Goal: Information Seeking & Learning: Learn about a topic

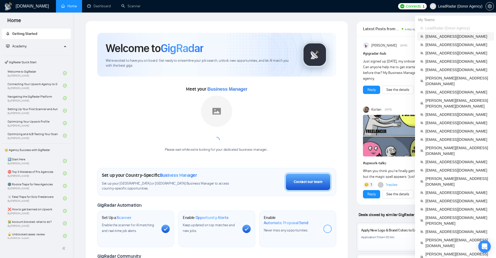
click at [440, 38] on span "[EMAIL_ADDRESS][DOMAIN_NAME]" at bounding box center [457, 37] width 65 height 6
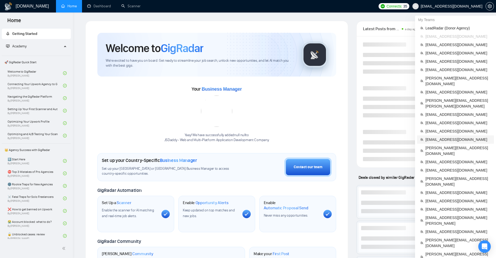
click at [445, 137] on span "[EMAIL_ADDRESS][DOMAIN_NAME]" at bounding box center [457, 140] width 65 height 6
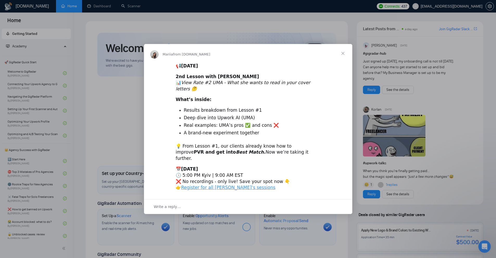
click at [353, 33] on div "Intercom messenger" at bounding box center [248, 129] width 496 height 258
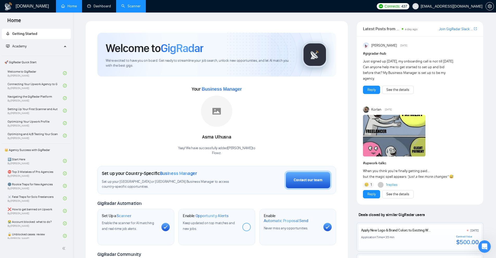
click at [121, 7] on link "Scanner" at bounding box center [130, 6] width 19 height 4
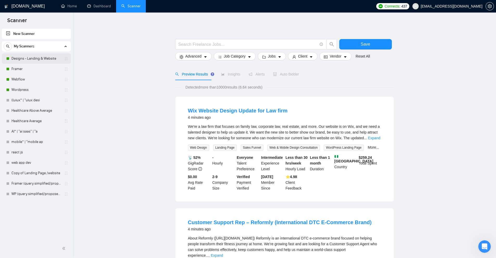
click at [40, 60] on link "Designs - Landing & Website" at bounding box center [35, 58] width 49 height 10
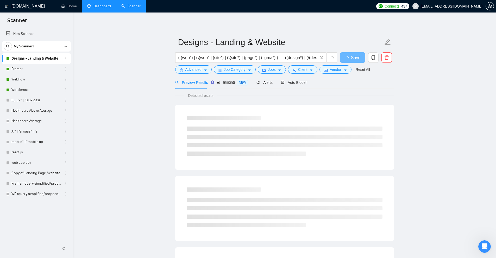
click at [111, 6] on link "Dashboard" at bounding box center [99, 6] width 24 height 4
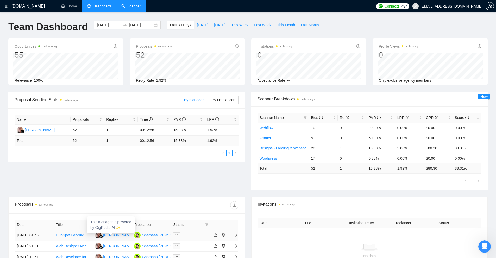
click at [109, 235] on div "[PERSON_NAME]" at bounding box center [118, 235] width 30 height 6
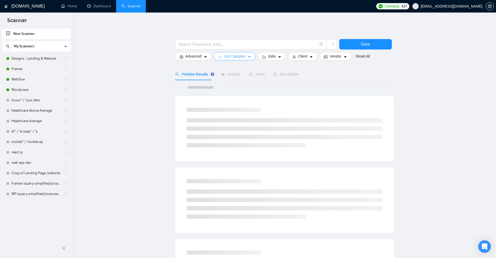
click at [239, 55] on span "Job Category" at bounding box center [235, 56] width 22 height 6
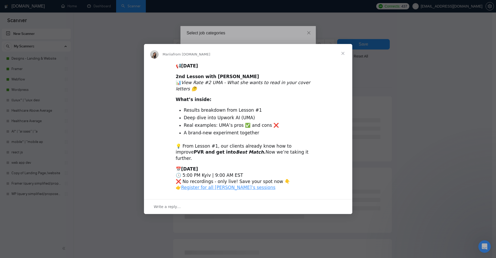
click at [436, 113] on div "Intercom messenger" at bounding box center [248, 129] width 496 height 258
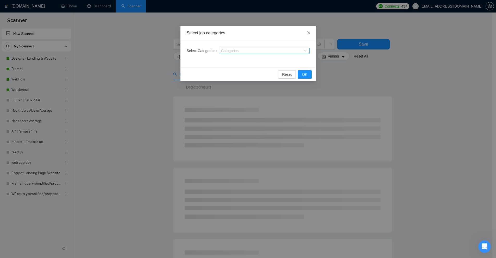
click at [233, 53] on div "Categories" at bounding box center [264, 51] width 91 height 6
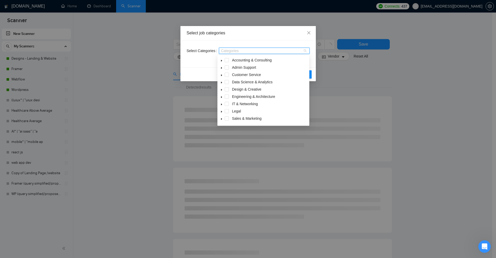
click at [354, 68] on div "Select job categories Select Categories Categories Reset OK" at bounding box center [248, 129] width 496 height 258
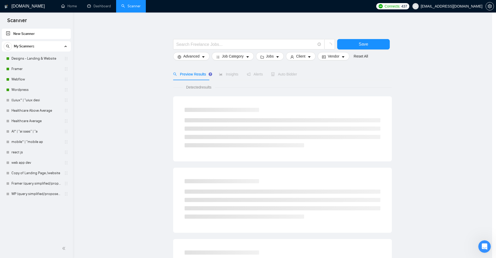
click at [322, 54] on div "Select job categories Select Categories Categories Reset OK" at bounding box center [248, 129] width 496 height 258
click at [275, 56] on button "Jobs" at bounding box center [272, 56] width 28 height 8
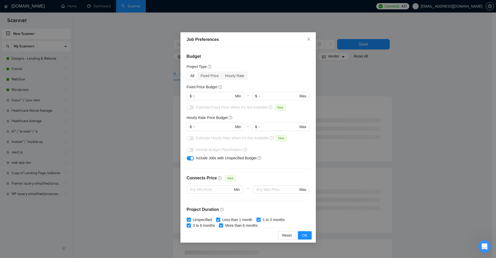
scroll to position [104, 0]
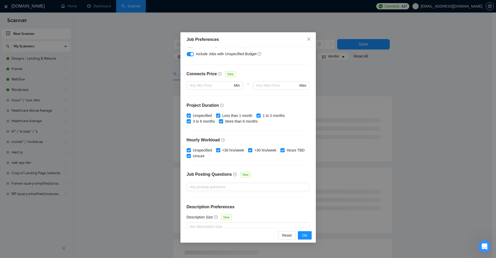
click at [373, 135] on div "Job Preferences Budget Project Type All Fixed Price Hourly Rate Fixed Price Bud…" at bounding box center [248, 129] width 496 height 258
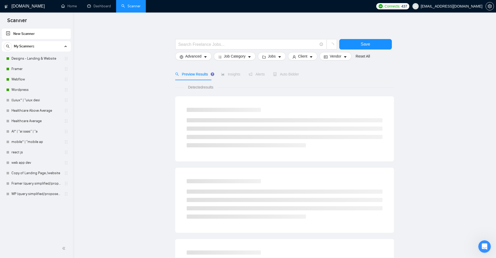
click at [263, 61] on form "Save Advanced Job Category Jobs Client Vendor Reset All" at bounding box center [284, 48] width 219 height 29
click at [310, 57] on icon "caret-down" at bounding box center [311, 57] width 3 height 2
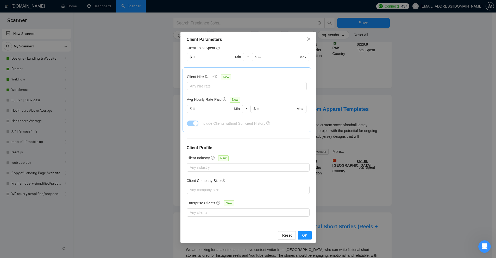
scroll to position [443, 0]
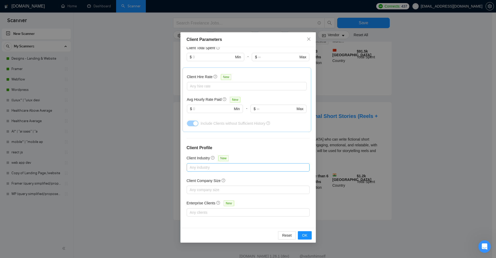
click at [218, 167] on div at bounding box center [245, 167] width 115 height 6
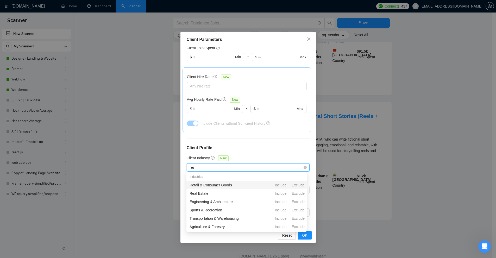
type input "real"
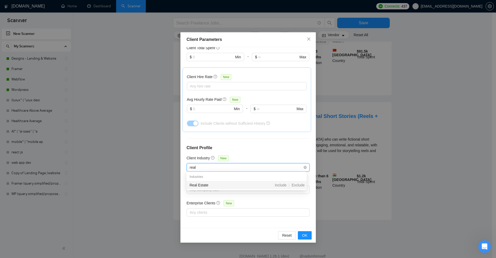
click at [282, 181] on div "Real Estate Include | Exclude" at bounding box center [246, 185] width 120 height 8
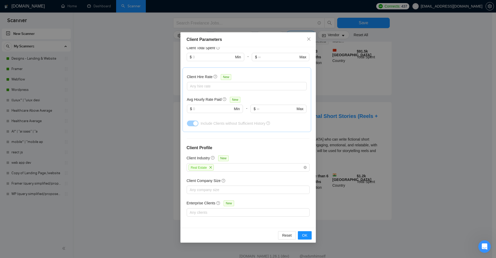
click at [361, 155] on div "Client Parameters Client Location Include Client Countries Select Exclude Clien…" at bounding box center [248, 129] width 496 height 258
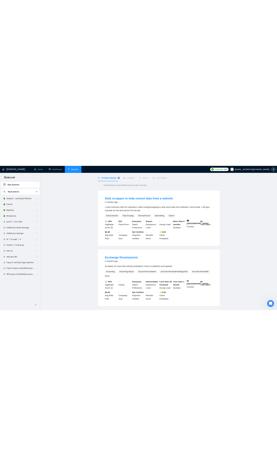
scroll to position [0, 0]
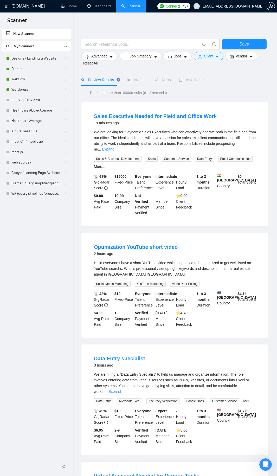
click at [241, 140] on span "We are looking for 5 dynamic Sales Executives who can effectively operate both …" at bounding box center [175, 140] width 162 height 21
click at [250, 140] on span "We are looking for 5 dynamic Sales Executives who can effectively operate both …" at bounding box center [175, 140] width 162 height 21
click at [114, 147] on link "Expand" at bounding box center [108, 149] width 12 height 4
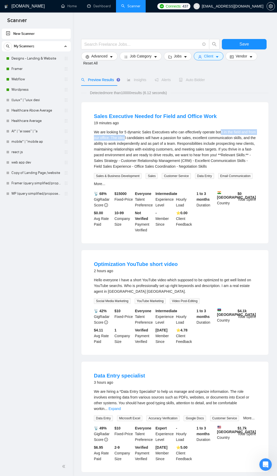
drag, startPoint x: 222, startPoint y: 132, endPoint x: 125, endPoint y: 137, distance: 97.5
click at [125, 137] on div "We are looking for 5 dynamic Sales Executives who can effectively operate both …" at bounding box center [175, 149] width 162 height 40
click at [253, 133] on div "We are looking for 5 dynamic Sales Executives who can effectively operate both …" at bounding box center [175, 149] width 162 height 40
click at [247, 131] on div "We are looking for 5 dynamic Sales Executives who can effectively operate both …" at bounding box center [175, 149] width 162 height 40
click at [249, 131] on div "We are looking for 5 dynamic Sales Executives who can effectively operate both …" at bounding box center [175, 149] width 162 height 40
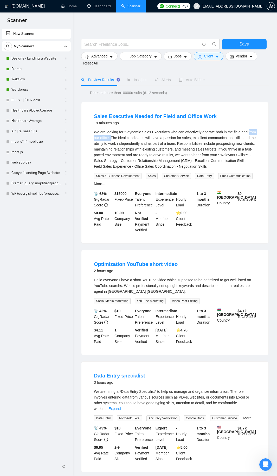
drag, startPoint x: 248, startPoint y: 131, endPoint x: 111, endPoint y: 137, distance: 136.7
click at [111, 137] on div "We are looking for 5 dynamic Sales Executives who can effectively operate both …" at bounding box center [175, 149] width 162 height 40
drag, startPoint x: 138, startPoint y: 140, endPoint x: 205, endPoint y: 142, distance: 66.4
click at [196, 140] on div "We are looking for 5 dynamic Sales Executives who can effectively operate both …" at bounding box center [175, 149] width 162 height 40
click at [217, 146] on div "We are looking for 5 dynamic Sales Executives who can effectively operate both …" at bounding box center [175, 149] width 162 height 40
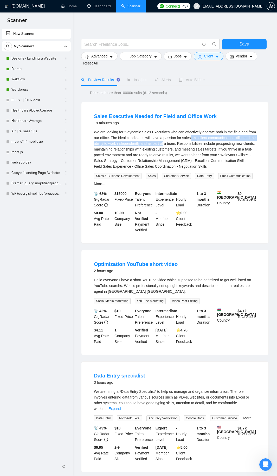
drag, startPoint x: 194, startPoint y: 139, endPoint x: 165, endPoint y: 144, distance: 30.0
click at [165, 145] on div "We are looking for 5 dynamic Sales Executives who can effectively operate both …" at bounding box center [175, 149] width 162 height 40
click at [196, 145] on div "We are looking for 5 dynamic Sales Executives who can effectively operate both …" at bounding box center [175, 149] width 162 height 40
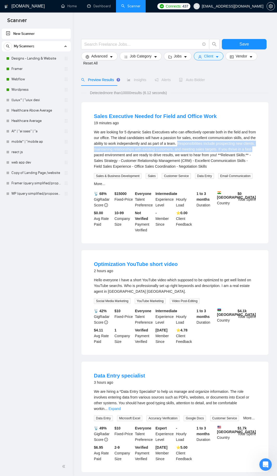
drag, startPoint x: 179, startPoint y: 142, endPoint x: 253, endPoint y: 147, distance: 74.3
click at [253, 147] on div "We are looking for 5 dynamic Sales Executives who can effectively operate both …" at bounding box center [175, 149] width 162 height 40
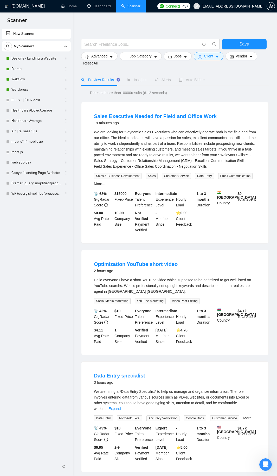
click at [214, 161] on div "We are looking for 5 dynamic Sales Executives who can effectively operate both …" at bounding box center [175, 149] width 162 height 40
drag, startPoint x: 168, startPoint y: 132, endPoint x: 141, endPoint y: 132, distance: 26.5
click at [141, 132] on div "We are looking for 5 dynamic Sales Executives who can effectively operate both …" at bounding box center [175, 149] width 162 height 40
click at [143, 132] on div "We are looking for 5 dynamic Sales Executives who can effectively operate both …" at bounding box center [175, 149] width 162 height 40
drag, startPoint x: 142, startPoint y: 132, endPoint x: 168, endPoint y: 131, distance: 25.5
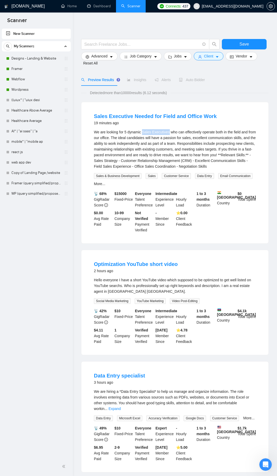
click at [168, 131] on div "We are looking for 5 dynamic Sales Executives who can effectively operate both …" at bounding box center [175, 149] width 162 height 40
click at [162, 135] on div "We are looking for 5 dynamic Sales Executives who can effectively operate both …" at bounding box center [175, 149] width 162 height 40
drag, startPoint x: 167, startPoint y: 132, endPoint x: 143, endPoint y: 134, distance: 23.8
click at [143, 134] on div "We are looking for 5 dynamic Sales Executives who can effectively operate both …" at bounding box center [175, 149] width 162 height 40
copy div "Sales Executive"
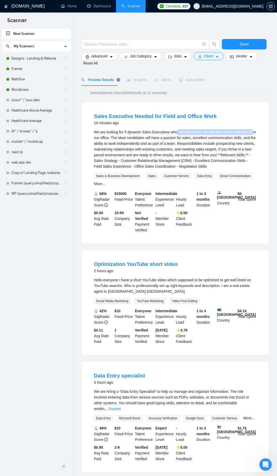
drag, startPoint x: 178, startPoint y: 133, endPoint x: 252, endPoint y: 135, distance: 74.4
click at [252, 135] on div "We are looking for 5 dynamic Sales Executives who can effectively operate both …" at bounding box center [175, 149] width 162 height 40
click at [238, 136] on div "We are looking for 5 dynamic Sales Executives who can effectively operate both …" at bounding box center [175, 149] width 162 height 40
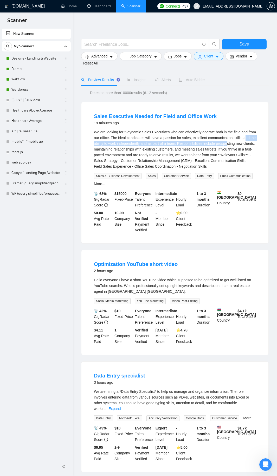
drag, startPoint x: 243, startPoint y: 138, endPoint x: 225, endPoint y: 144, distance: 18.7
click at [226, 144] on div "We are looking for 5 dynamic Sales Executives who can effectively operate both …" at bounding box center [175, 149] width 162 height 40
click at [225, 144] on div "We are looking for 5 dynamic Sales Executives who can effectively operate both …" at bounding box center [175, 149] width 162 height 40
drag, startPoint x: 216, startPoint y: 143, endPoint x: 231, endPoint y: 143, distance: 14.8
click at [231, 143] on div "We are looking for 5 dynamic Sales Executives who can effectively operate both …" at bounding box center [175, 149] width 162 height 40
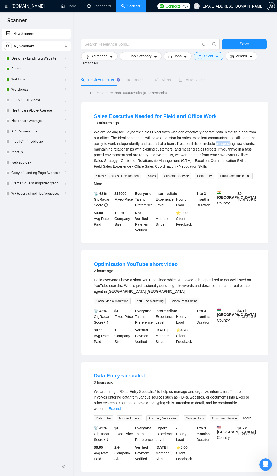
copy div "prospect"
drag, startPoint x: 244, startPoint y: 143, endPoint x: 146, endPoint y: 151, distance: 98.6
click at [148, 151] on div "We are looking for 5 dynamic Sales Executives who can effectively operate both …" at bounding box center [175, 149] width 162 height 40
click at [141, 151] on div "We are looking for 5 dynamic Sales Executives who can effectively operate both …" at bounding box center [175, 149] width 162 height 40
drag, startPoint x: 94, startPoint y: 150, endPoint x: 132, endPoint y: 148, distance: 38.3
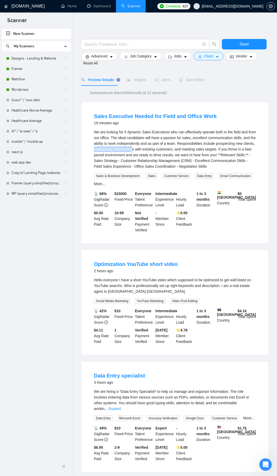
click at [132, 148] on div "We are looking for 5 dynamic Sales Executives who can effectively operate both …" at bounding box center [175, 149] width 162 height 40
copy div "maintaining relationship"
drag, startPoint x: 141, startPoint y: 150, endPoint x: 215, endPoint y: 150, distance: 73.4
click at [214, 150] on div "We are looking for 5 dynamic Sales Executives who can effectively operate both …" at bounding box center [175, 149] width 162 height 40
click at [216, 154] on div "We are looking for 5 dynamic Sales Executives who can effectively operate both …" at bounding box center [175, 149] width 162 height 40
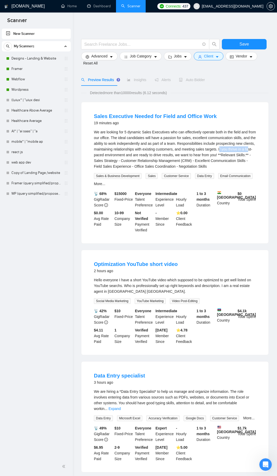
drag, startPoint x: 220, startPoint y: 148, endPoint x: 248, endPoint y: 147, distance: 28.4
click at [248, 147] on div "We are looking for 5 dynamic Sales Executives who can effectively operate both …" at bounding box center [175, 149] width 162 height 40
click at [231, 159] on div "We are looking for 5 dynamic Sales Executives who can effectively operate both …" at bounding box center [175, 149] width 162 height 40
drag, startPoint x: 218, startPoint y: 150, endPoint x: 127, endPoint y: 157, distance: 91.6
click at [125, 155] on div "We are looking for 5 dynamic Sales Executives who can effectively operate both …" at bounding box center [175, 149] width 162 height 40
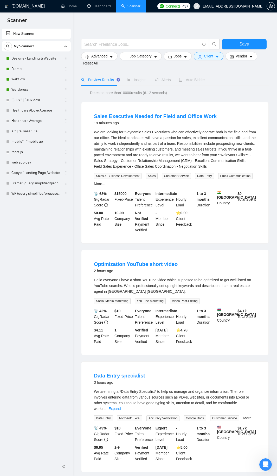
click at [102, 161] on div "We are looking for 5 dynamic Sales Executives who can effectively operate both …" at bounding box center [175, 149] width 162 height 40
drag, startPoint x: 93, startPoint y: 161, endPoint x: 116, endPoint y: 161, distance: 23.2
click at [116, 161] on li "Sales Executive Needed for Field and Office Work 19 minutes ago We are looking …" at bounding box center [175, 172] width 175 height 129
copy div "Sales Strategy"
drag, startPoint x: 121, startPoint y: 160, endPoint x: 179, endPoint y: 158, distance: 58.3
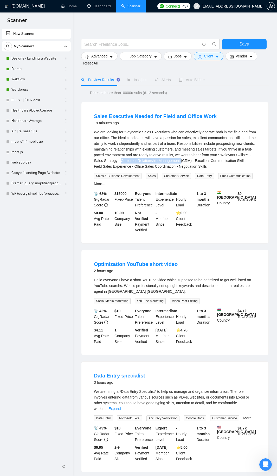
click at [179, 158] on div "We are looking for 5 dynamic Sales Executives who can effectively operate both …" at bounding box center [175, 149] width 162 height 40
click at [189, 160] on div "We are looking for 5 dynamic Sales Executives who can effectively operate both …" at bounding box center [175, 149] width 162 height 40
copy div "Customer Relationship Management (CRM"
click at [201, 162] on div "We are looking for 5 dynamic Sales Executives who can effectively operate both …" at bounding box center [175, 149] width 162 height 40
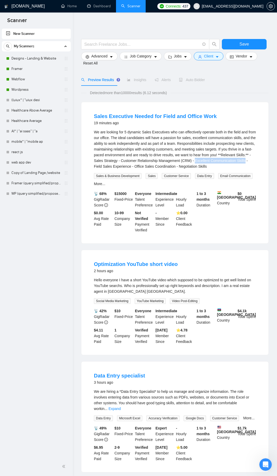
drag, startPoint x: 201, startPoint y: 162, endPoint x: 238, endPoint y: 161, distance: 37.5
click at [238, 161] on div "We are looking for 5 dynamic Sales Executives who can effectively operate both …" at bounding box center [175, 149] width 162 height 40
click at [229, 157] on div "We are looking for 5 dynamic Sales Executives who can effectively operate both …" at bounding box center [175, 149] width 162 height 40
drag, startPoint x: 246, startPoint y: 162, endPoint x: 250, endPoint y: 162, distance: 3.9
click at [250, 162] on div "We are looking for 5 dynamic Sales Executives who can effectively operate both …" at bounding box center [175, 149] width 162 height 40
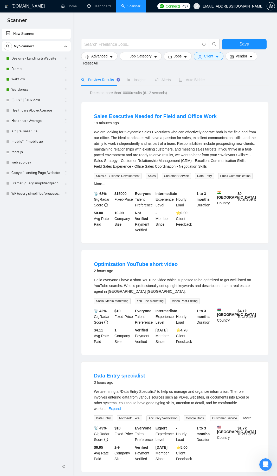
click at [228, 161] on div "We are looking for 5 dynamic Sales Executives who can effectively operate both …" at bounding box center [175, 149] width 162 height 40
drag, startPoint x: 245, startPoint y: 161, endPoint x: 117, endPoint y: 168, distance: 127.7
click at [117, 168] on div "We are looking for 5 dynamic Sales Executives who can effectively operate both …" at bounding box center [175, 149] width 162 height 40
click at [119, 168] on div "We are looking for 5 dynamic Sales Executives who can effectively operate both …" at bounding box center [175, 149] width 162 height 40
drag, startPoint x: 94, startPoint y: 167, endPoint x: 120, endPoint y: 164, distance: 26.1
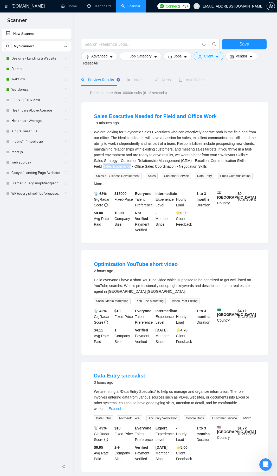
click at [120, 164] on div "We are looking for 5 dynamic Sales Executives who can effectively operate both …" at bounding box center [175, 149] width 162 height 40
copy div "Sales Experience"
drag, startPoint x: 124, startPoint y: 168, endPoint x: 184, endPoint y: 167, distance: 59.6
click at [184, 167] on div "We are looking for 5 dynamic Sales Executives who can effectively operate both …" at bounding box center [175, 149] width 162 height 40
click at [193, 166] on div "We are looking for 5 dynamic Sales Executives who can effectively operate both …" at bounding box center [175, 149] width 162 height 40
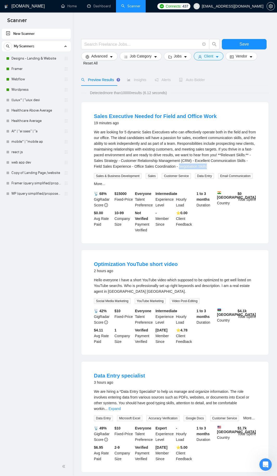
drag, startPoint x: 198, startPoint y: 166, endPoint x: 168, endPoint y: 167, distance: 30.0
click at [168, 167] on div "We are looking for 5 dynamic Sales Executives who can effectively operate both …" at bounding box center [175, 149] width 162 height 40
copy div "Negotiation Skills"
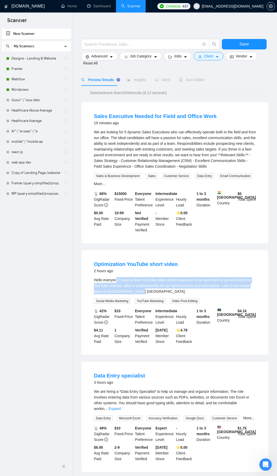
drag, startPoint x: 118, startPoint y: 281, endPoint x: 229, endPoint y: 291, distance: 112.3
click at [230, 258] on div "Hello everyone I have a short YouTube video which supposed to be optimized to g…" at bounding box center [175, 285] width 162 height 17
click at [225, 258] on div "Hello everyone I have a short YouTube video which supposed to be optimized to g…" at bounding box center [175, 285] width 162 height 17
drag, startPoint x: 162, startPoint y: 291, endPoint x: 140, endPoint y: 281, distance: 24.1
click at [140, 258] on div "Hello everyone I have a short YouTube video which supposed to be optimized to g…" at bounding box center [175, 285] width 162 height 17
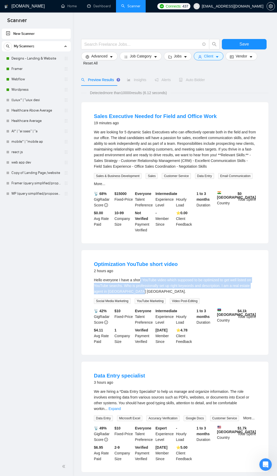
click at [172, 258] on div "Hello everyone I have a short YouTube video which supposed to be optimized to g…" at bounding box center [175, 285] width 162 height 17
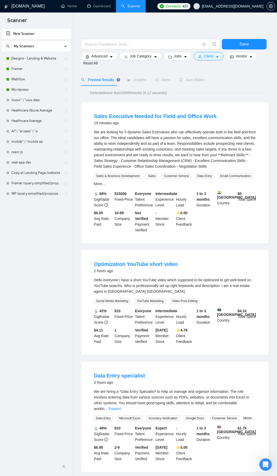
scroll to position [26, 0]
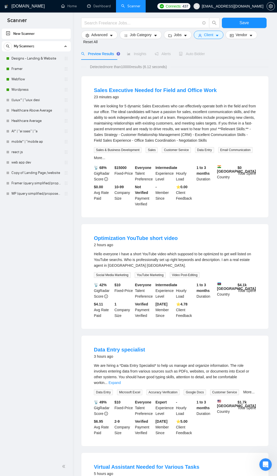
click at [231, 258] on div "Hello everyone I have a short YouTube video which supposed to be optimized to g…" at bounding box center [175, 259] width 162 height 17
drag, startPoint x: 238, startPoint y: 259, endPoint x: 103, endPoint y: 266, distance: 135.0
click at [103, 258] on div "Hello everyone I have a short YouTube video which supposed to be optimized to g…" at bounding box center [175, 259] width 162 height 17
copy div "estate agent"
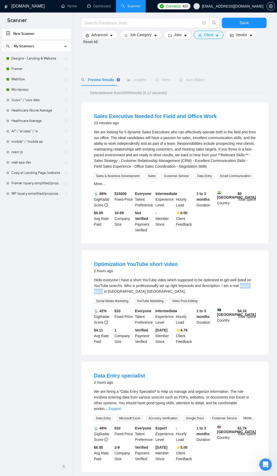
scroll to position [78, 0]
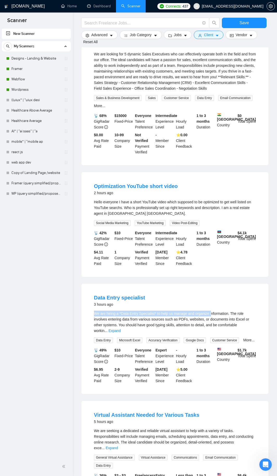
drag, startPoint x: 91, startPoint y: 314, endPoint x: 211, endPoint y: 312, distance: 120.5
click at [211, 258] on li "Data Entry specialist 3 hours ago We are hiring a *Data Entry Specialist* to he…" at bounding box center [175, 339] width 175 height 98
click at [121, 258] on link "Expand" at bounding box center [114, 331] width 12 height 4
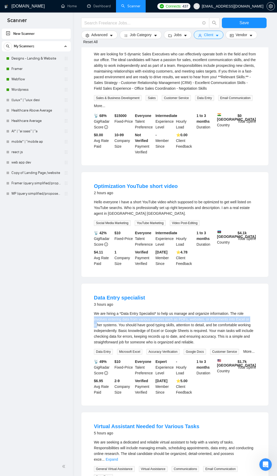
drag, startPoint x: 110, startPoint y: 319, endPoint x: 250, endPoint y: 319, distance: 140.2
click at [250, 258] on li "Data Entry specialist 3 hours ago We are hiring a *Data Entry Specialist* to he…" at bounding box center [175, 345] width 175 height 110
drag, startPoint x: 89, startPoint y: 293, endPoint x: 119, endPoint y: 293, distance: 30.4
click at [119, 258] on li "Data Entry specialist 3 hours ago We are hiring a *Data Entry Specialist* to he…" at bounding box center [175, 345] width 175 height 110
copy link "Data Entry"
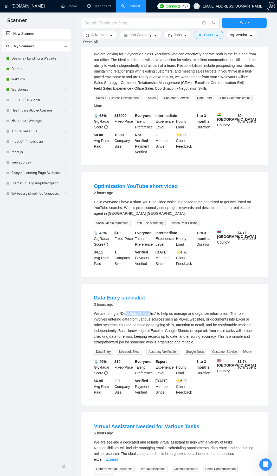
drag, startPoint x: 124, startPoint y: 315, endPoint x: 149, endPoint y: 312, distance: 25.1
click at [149, 258] on div "We are hiring a *Data Entry Specialist* to help us manage and organize informat…" at bounding box center [175, 328] width 162 height 34
click at [151, 258] on div "We are hiring a *Data Entry Specialist* to help us manage and organize informat…" at bounding box center [175, 328] width 162 height 34
drag, startPoint x: 126, startPoint y: 302, endPoint x: 97, endPoint y: 317, distance: 33.0
click at [97, 258] on div "We are hiring a *Data Entry Specialist* to help us manage and organize informat…" at bounding box center [175, 328] width 162 height 34
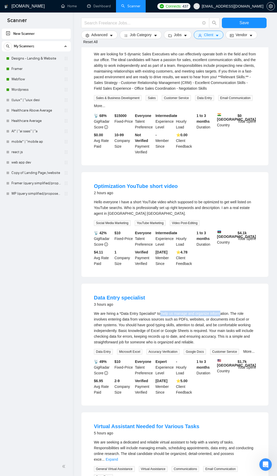
drag, startPoint x: 178, startPoint y: 315, endPoint x: 223, endPoint y: 324, distance: 45.5
click at [219, 258] on div "We are hiring a *Data Entry Specialist* to help us manage and organize informat…" at bounding box center [175, 328] width 162 height 34
drag, startPoint x: 89, startPoint y: 296, endPoint x: 119, endPoint y: 294, distance: 29.3
click at [119, 258] on li "Data Entry specialist 3 hours ago We are hiring a *Data Entry Specialist* to he…" at bounding box center [175, 345] width 175 height 110
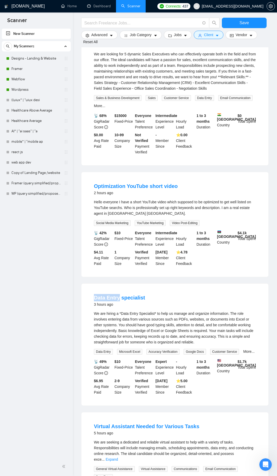
copy link "Data Entry"
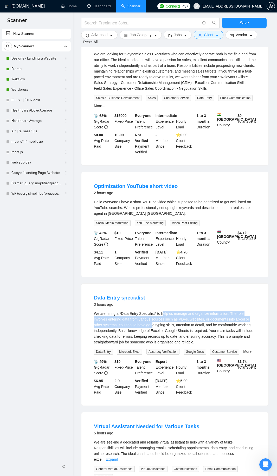
drag, startPoint x: 197, startPoint y: 313, endPoint x: 136, endPoint y: 321, distance: 60.9
click at [142, 258] on div "We are hiring a *Data Entry Specialist* to help us manage and organize informat…" at bounding box center [175, 328] width 162 height 34
click at [119, 258] on div "We are hiring a *Data Entry Specialist* to help us manage and organize informat…" at bounding box center [175, 328] width 162 height 34
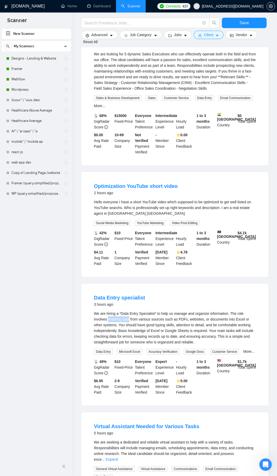
drag, startPoint x: 108, startPoint y: 319, endPoint x: 130, endPoint y: 319, distance: 21.9
click at [130, 258] on div "We are hiring a *Data Entry Specialist* to help us manage and organize informat…" at bounding box center [175, 328] width 162 height 34
drag, startPoint x: 188, startPoint y: 319, endPoint x: 252, endPoint y: 320, distance: 64.5
click at [252, 258] on div "We are hiring a *Data Entry Specialist* to help us manage and organize informat…" at bounding box center [175, 328] width 162 height 34
click at [233, 258] on div "We are hiring a *Data Entry Specialist* to help us manage and organize informat…" at bounding box center [175, 328] width 162 height 34
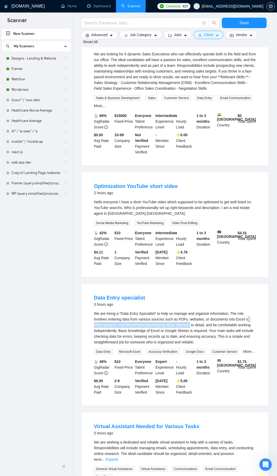
drag, startPoint x: 245, startPoint y: 318, endPoint x: 181, endPoint y: 326, distance: 64.9
click at [181, 258] on div "We are hiring a *Data Entry Specialist* to help us manage and organize informat…" at bounding box center [175, 328] width 162 height 34
drag, startPoint x: 188, startPoint y: 326, endPoint x: 114, endPoint y: 322, distance: 74.5
click at [114, 258] on div "We are hiring a *Data Entry Specialist* to help us manage and organize informat…" at bounding box center [175, 328] width 162 height 34
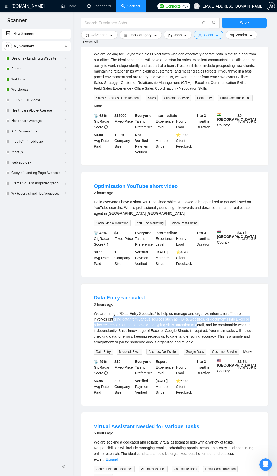
click at [152, 258] on div "We are hiring a *Data Entry Specialist* to help us manage and organize informat…" at bounding box center [175, 328] width 162 height 34
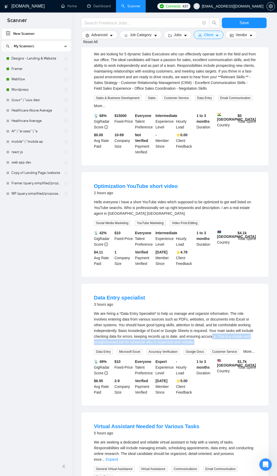
drag, startPoint x: 214, startPoint y: 336, endPoint x: 206, endPoint y: 342, distance: 9.5
click at [206, 258] on div "We are hiring a *Data Entry Specialist* to help us manage and organize informat…" at bounding box center [175, 328] width 162 height 34
click at [209, 258] on div "We are hiring a *Data Entry Specialist* to help us manage and organize informat…" at bounding box center [175, 328] width 162 height 34
drag, startPoint x: 216, startPoint y: 335, endPoint x: 200, endPoint y: 330, distance: 17.8
click at [200, 258] on div "We are hiring a *Data Entry Specialist* to help us manage and organize informat…" at bounding box center [175, 328] width 162 height 34
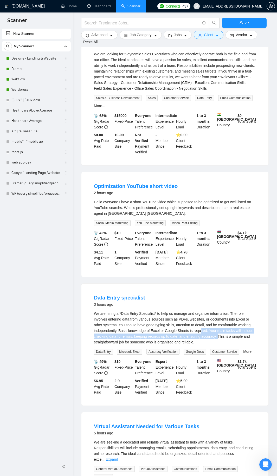
click at [106, 258] on div "We are hiring a *Data Entry Specialist* to help us manage and organize informat…" at bounding box center [175, 328] width 162 height 34
drag, startPoint x: 134, startPoint y: 336, endPoint x: 186, endPoint y: 335, distance: 52.1
click at [186, 258] on div "We are hiring a *Data Entry Specialist* to help us manage and organize informat…" at bounding box center [175, 328] width 162 height 34
drag, startPoint x: 196, startPoint y: 336, endPoint x: 214, endPoint y: 335, distance: 18.0
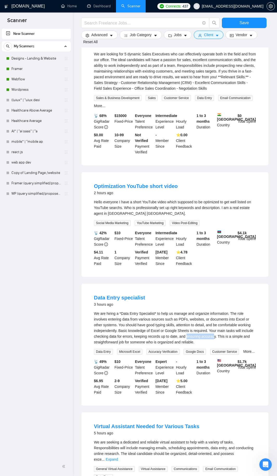
click at [214, 258] on div "We are hiring a *Data Entry Specialist* to help us manage and organize informat…" at bounding box center [175, 328] width 162 height 34
drag, startPoint x: 171, startPoint y: 329, endPoint x: 202, endPoint y: 329, distance: 31.2
click at [202, 258] on div "We are hiring a *Data Entry Specialist* to help us manage and organize informat…" at bounding box center [175, 328] width 162 height 34
drag, startPoint x: 204, startPoint y: 325, endPoint x: 118, endPoint y: 329, distance: 85.7
click at [118, 258] on div "We are hiring a *Data Entry Specialist* to help us manage and organize informat…" at bounding box center [175, 328] width 162 height 34
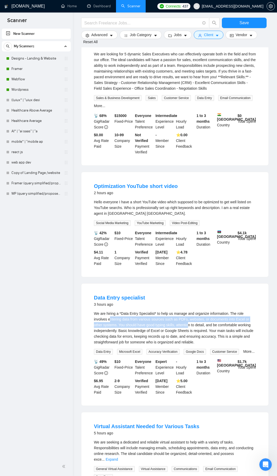
drag, startPoint x: 123, startPoint y: 322, endPoint x: 178, endPoint y: 324, distance: 55.4
click at [178, 258] on div "We are hiring a *Data Entry Specialist* to help us manage and organize informat…" at bounding box center [175, 328] width 162 height 34
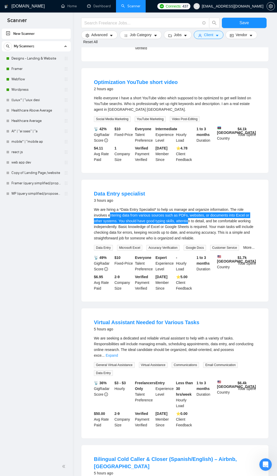
scroll to position [52, 0]
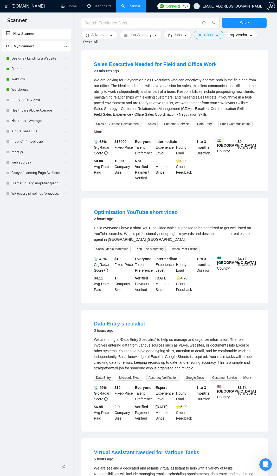
click at [183, 258] on div "We are hiring a *Data Entry Specialist* to help us manage and organize informat…" at bounding box center [175, 354] width 162 height 34
drag, startPoint x: 192, startPoint y: 350, endPoint x: 165, endPoint y: 353, distance: 26.6
click at [221, 258] on div "We are hiring a *Data Entry Specialist* to help us manage and organize informat…" at bounding box center [175, 354] width 162 height 34
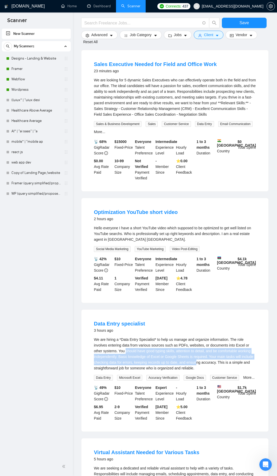
drag, startPoint x: 116, startPoint y: 353, endPoint x: 196, endPoint y: 365, distance: 81.1
click at [196, 258] on div "We are hiring a *Data Entry Specialist* to help us manage and organize informat…" at bounding box center [175, 354] width 162 height 34
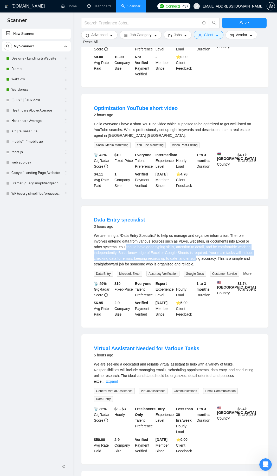
scroll to position [234, 0]
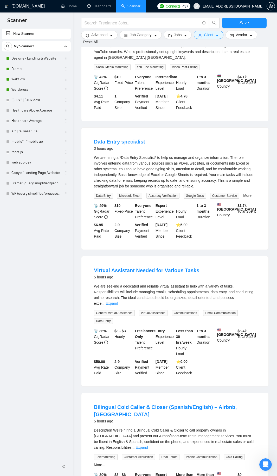
click at [105, 258] on span "..." at bounding box center [103, 304] width 3 height 4
click at [118, 258] on link "Expand" at bounding box center [112, 304] width 12 height 4
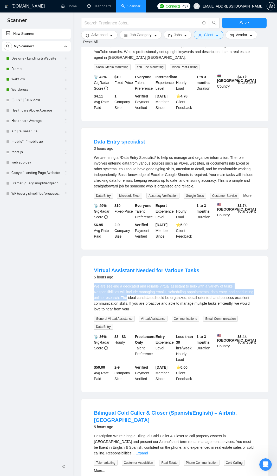
drag, startPoint x: 94, startPoint y: 288, endPoint x: 156, endPoint y: 312, distance: 66.3
click at [149, 258] on div "We are seeking a dedicated and reliable virtual assistant to help with a variet…" at bounding box center [175, 298] width 162 height 29
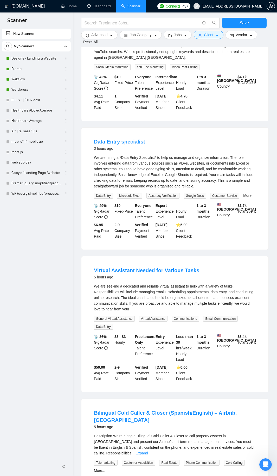
click at [138, 258] on div "We are seeking a dedicated and reliable virtual assistant to help with a variet…" at bounding box center [175, 298] width 162 height 29
drag, startPoint x: 93, startPoint y: 289, endPoint x: 234, endPoint y: 289, distance: 141.3
click at [234, 258] on li "Virtual Assistant Needed for Various Tasks 5 hours ago We are seeking a dedicat…" at bounding box center [175, 324] width 175 height 123
click at [234, 258] on div "We are seeking a dedicated and reliable virtual assistant to help with a variet…" at bounding box center [175, 298] width 162 height 29
click at [138, 258] on div "We are seeking a dedicated and reliable virtual assistant to help with a variet…" at bounding box center [175, 298] width 162 height 29
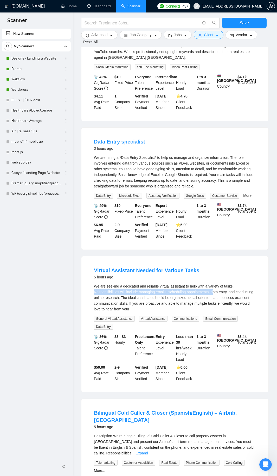
drag, startPoint x: 100, startPoint y: 296, endPoint x: 212, endPoint y: 295, distance: 111.4
click at [212, 258] on div "Virtual Assistant Needed for Various Tasks 5 hours ago We are seeking a dedicat…" at bounding box center [174, 325] width 187 height 136
click at [172, 258] on div "We are seeking a dedicated and reliable virtual assistant to help with a variet…" at bounding box center [175, 298] width 162 height 29
drag, startPoint x: 139, startPoint y: 295, endPoint x: 166, endPoint y: 294, distance: 27.1
click at [166, 258] on div "We are seeking a dedicated and reliable virtual assistant to help with a variet…" at bounding box center [175, 298] width 162 height 29
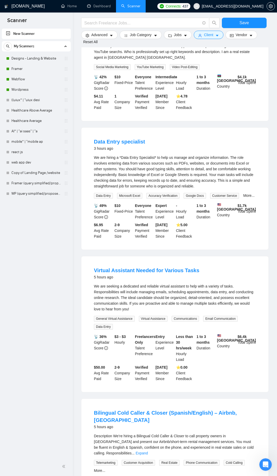
click at [182, 258] on div "We are seeking a dedicated and reliable virtual assistant to help with a variet…" at bounding box center [175, 298] width 162 height 29
drag, startPoint x: 182, startPoint y: 295, endPoint x: 190, endPoint y: 295, distance: 8.3
click at [190, 258] on div "We are seeking a dedicated and reliable virtual assistant to help with a variet…" at bounding box center [175, 298] width 162 height 29
click at [221, 258] on div "We are seeking a dedicated and reliable virtual assistant to help with a variet…" at bounding box center [175, 298] width 162 height 29
drag, startPoint x: 221, startPoint y: 296, endPoint x: 216, endPoint y: 296, distance: 5.5
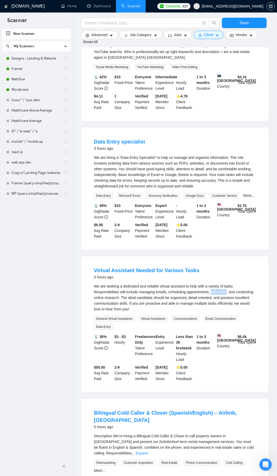
click at [216, 258] on div "We are seeking a dedicated and reliable virtual assistant to help with a variet…" at bounding box center [175, 298] width 162 height 29
click at [109, 258] on div "We are seeking a dedicated and reliable virtual assistant to help with a variet…" at bounding box center [175, 298] width 162 height 29
drag, startPoint x: 109, startPoint y: 302, endPoint x: 248, endPoint y: 296, distance: 139.0
click at [248, 258] on div "We are seeking a dedicated and reliable virtual assistant to help with a variet…" at bounding box center [175, 298] width 162 height 29
click at [122, 258] on div "We are seeking a dedicated and reliable virtual assistant to help with a variet…" at bounding box center [175, 298] width 162 height 29
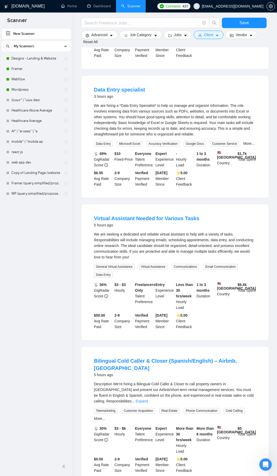
scroll to position [336, 0]
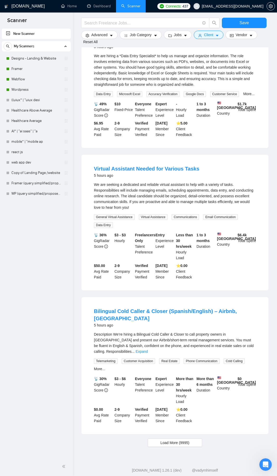
click at [253, 258] on div "Description We’re hiring a Bilingual Cold Caller & Closer to call property owne…" at bounding box center [175, 343] width 162 height 23
click at [254, 258] on div "Description We’re hiring a Bilingual Cold Caller & Closer to call property owne…" at bounding box center [175, 343] width 162 height 23
click at [148, 258] on link "Expand" at bounding box center [142, 352] width 12 height 4
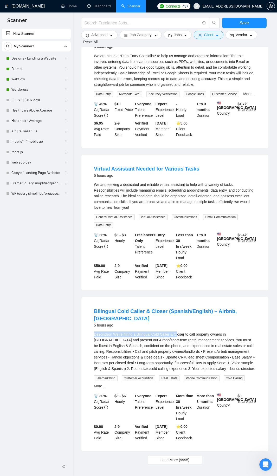
drag, startPoint x: 95, startPoint y: 329, endPoint x: 178, endPoint y: 330, distance: 82.7
click at [177, 258] on div "Bilingual Cold Caller & Closer (Spanish/English) – Airbnb, Miami FL 5 hours ago…" at bounding box center [174, 374] width 187 height 154
click at [144, 258] on div "Description We’re hiring a Bilingual Cold Caller & Closer to call property owne…" at bounding box center [175, 352] width 162 height 40
drag, startPoint x: 136, startPoint y: 330, endPoint x: 169, endPoint y: 328, distance: 32.6
click at [169, 258] on div "Description We’re hiring a Bilingual Cold Caller & Closer to call property owne…" at bounding box center [175, 352] width 162 height 40
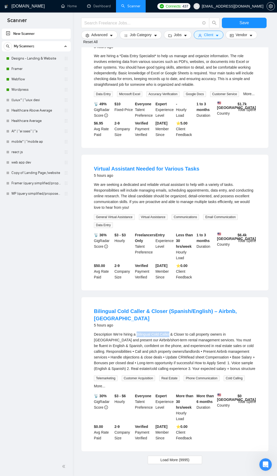
click at [169, 258] on div "Description We’re hiring a Bilingual Cold Caller & Closer to call property owne…" at bounding box center [175, 352] width 162 height 40
drag, startPoint x: 174, startPoint y: 328, endPoint x: 199, endPoint y: 327, distance: 25.0
click at [199, 258] on div "Description We’re hiring a Bilingual Cold Caller & Closer to call property owne…" at bounding box center [175, 352] width 162 height 40
drag, startPoint x: 184, startPoint y: 329, endPoint x: 223, endPoint y: 328, distance: 39.3
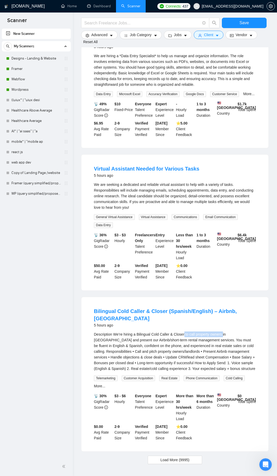
click at [223, 258] on div "Description We’re hiring a Bilingual Cold Caller & Closer to call property owne…" at bounding box center [175, 352] width 162 height 40
drag, startPoint x: 185, startPoint y: 329, endPoint x: 229, endPoint y: 328, distance: 44.5
click at [229, 258] on div "Description We’re hiring a Bilingual Cold Caller & Closer to call property owne…" at bounding box center [175, 352] width 162 height 40
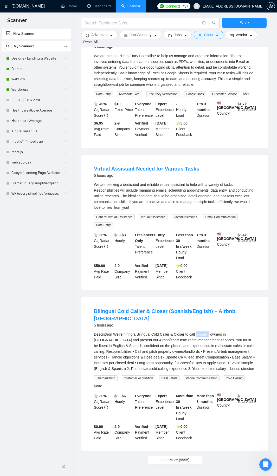
drag, startPoint x: 196, startPoint y: 330, endPoint x: 209, endPoint y: 329, distance: 13.0
click at [209, 258] on div "Description We’re hiring a Bilingual Cold Caller & Closer to call property owne…" at bounding box center [175, 352] width 162 height 40
drag, startPoint x: 224, startPoint y: 330, endPoint x: 127, endPoint y: 337, distance: 97.3
click at [127, 258] on div "Description We’re hiring a Bilingual Cold Caller & Closer to call property owne…" at bounding box center [175, 352] width 162 height 40
click at [138, 258] on div "Description We’re hiring a Bilingual Cold Caller & Closer to call property owne…" at bounding box center [175, 352] width 162 height 40
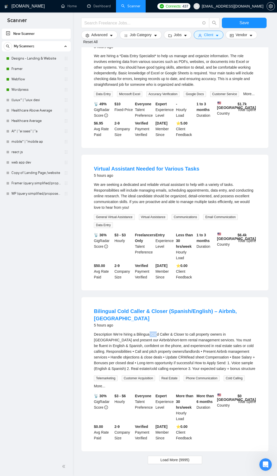
drag, startPoint x: 149, startPoint y: 330, endPoint x: 157, endPoint y: 329, distance: 7.8
click at [157, 258] on div "Description We’re hiring a Bilingual Cold Caller & Closer to call property owne…" at bounding box center [175, 352] width 162 height 40
click at [159, 258] on div "Description We’re hiring a Bilingual Cold Caller & Closer to call property owne…" at bounding box center [175, 352] width 162 height 40
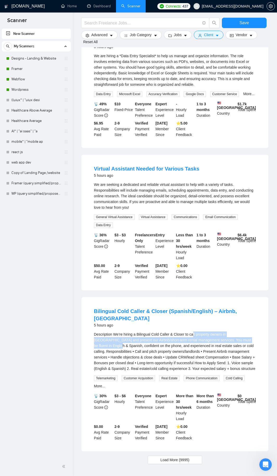
drag, startPoint x: 193, startPoint y: 332, endPoint x: 259, endPoint y: 336, distance: 66.7
click at [259, 258] on li "Bilingual Cold Caller & Closer (Spanish/English) – Airbnb, Miami FL 5 hours ago…" at bounding box center [175, 375] width 175 height 142
click at [253, 258] on div "Description We’re hiring a Bilingual Cold Caller & Closer to call property owne…" at bounding box center [175, 352] width 162 height 40
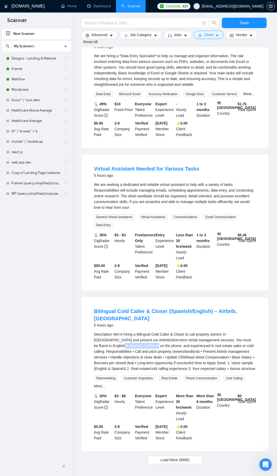
drag, startPoint x: 91, startPoint y: 341, endPoint x: 130, endPoint y: 342, distance: 38.8
click at [130, 258] on li "Bilingual Cold Caller & Closer (Spanish/English) – Airbnb, Miami FL 5 hours ago…" at bounding box center [175, 375] width 175 height 142
click at [139, 258] on div "Description We’re hiring a Bilingual Cold Caller & Closer to call property owne…" at bounding box center [175, 352] width 162 height 40
drag, startPoint x: 170, startPoint y: 341, endPoint x: 201, endPoint y: 340, distance: 31.8
click at [196, 258] on div "Description We’re hiring a Bilingual Cold Caller & Closer to call property owne…" at bounding box center [175, 352] width 162 height 40
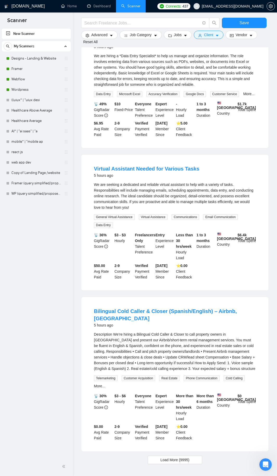
click at [214, 258] on div "Description We’re hiring a Bilingual Cold Caller & Closer to call property owne…" at bounding box center [175, 352] width 162 height 40
drag, startPoint x: 218, startPoint y: 337, endPoint x: 111, endPoint y: 344, distance: 106.9
click at [111, 258] on div "Description We’re hiring a Bilingual Cold Caller & Closer to call property owne…" at bounding box center [175, 352] width 162 height 40
click at [112, 258] on div "Description We’re hiring a Bilingual Cold Caller & Closer to call property owne…" at bounding box center [175, 352] width 162 height 40
drag, startPoint x: 110, startPoint y: 346, endPoint x: 127, endPoint y: 347, distance: 16.9
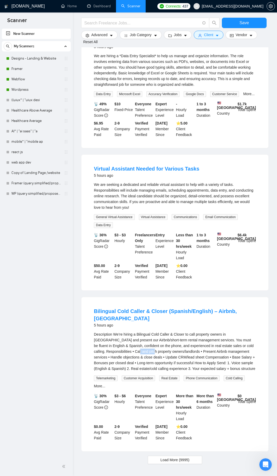
click at [127, 258] on div "Description We’re hiring a Bilingual Cold Caller & Closer to call property owne…" at bounding box center [175, 352] width 162 height 40
click at [145, 258] on div "Description We’re hiring a Bilingual Cold Caller & Closer to call property owne…" at bounding box center [175, 352] width 162 height 40
drag, startPoint x: 170, startPoint y: 346, endPoint x: 180, endPoint y: 346, distance: 10.4
click at [180, 258] on div "Description We’re hiring a Bilingual Cold Caller & Closer to call property owne…" at bounding box center [175, 352] width 162 height 40
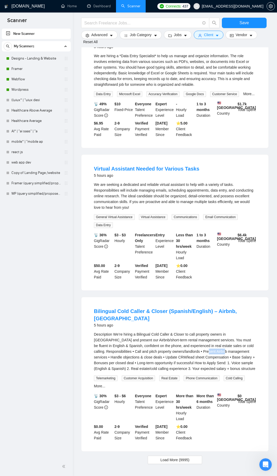
drag, startPoint x: 181, startPoint y: 347, endPoint x: 203, endPoint y: 346, distance: 21.6
click at [203, 258] on div "Description We’re hiring a Bilingual Cold Caller & Closer to call property owne…" at bounding box center [175, 352] width 162 height 40
drag, startPoint x: 219, startPoint y: 345, endPoint x: 231, endPoint y: 346, distance: 11.5
click at [231, 258] on div "Description We’re hiring a Bilingual Cold Caller & Closer to call property owne…" at bounding box center [175, 352] width 162 height 40
click at [232, 258] on div "Description We’re hiring a Bilingual Cold Caller & Closer to call property owne…" at bounding box center [175, 352] width 162 height 40
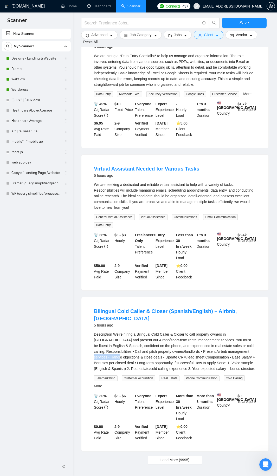
drag, startPoint x: 231, startPoint y: 347, endPoint x: 248, endPoint y: 346, distance: 17.7
click at [248, 258] on div "Description We’re hiring a Bilingual Cold Caller & Closer to call property owne…" at bounding box center [175, 352] width 162 height 40
drag, startPoint x: 94, startPoint y: 351, endPoint x: 109, endPoint y: 352, distance: 15.6
click at [109, 258] on li "Bilingual Cold Caller & Closer (Spanish/English) – Airbnb, Miami FL 5 hours ago…" at bounding box center [175, 375] width 175 height 142
drag, startPoint x: 117, startPoint y: 351, endPoint x: 147, endPoint y: 351, distance: 29.9
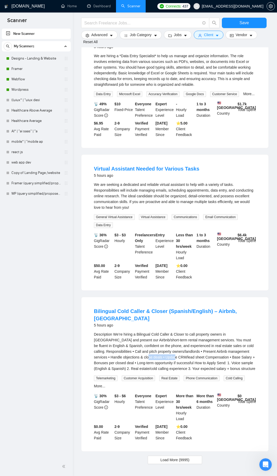
click at [147, 258] on div "Description We’re hiring a Bilingual Cold Caller & Closer to call property owne…" at bounding box center [175, 352] width 162 height 40
drag, startPoint x: 179, startPoint y: 353, endPoint x: 189, endPoint y: 352, distance: 9.4
click at [189, 258] on div "Description We’re hiring a Bilingual Cold Caller & Closer to call property owne…" at bounding box center [175, 352] width 162 height 40
drag, startPoint x: 91, startPoint y: 358, endPoint x: 167, endPoint y: 359, distance: 76.0
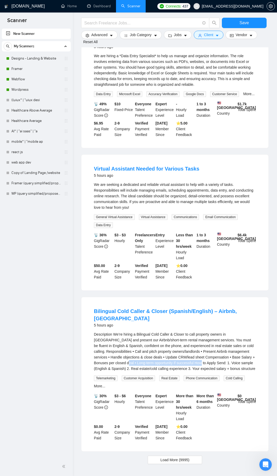
click at [167, 258] on li "Bilingual Cold Caller & Closer (Spanish/English) – Airbnb, Miami FL 5 hours ago…" at bounding box center [175, 375] width 175 height 142
click at [167, 258] on div "Description We’re hiring a Bilingual Cold Caller & Closer to call property owne…" at bounding box center [175, 352] width 162 height 40
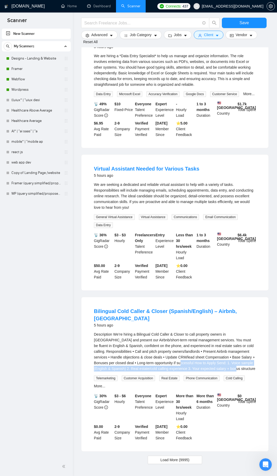
drag, startPoint x: 210, startPoint y: 367, endPoint x: 147, endPoint y: 357, distance: 63.7
click at [147, 258] on div "Description We’re hiring a Bilingual Cold Caller & Closer to call property owne…" at bounding box center [175, 352] width 162 height 40
click at [130, 258] on div "Description We’re hiring a Bilingual Cold Caller & Closer to call property owne…" at bounding box center [175, 352] width 162 height 40
drag, startPoint x: 155, startPoint y: 360, endPoint x: 194, endPoint y: 357, distance: 39.9
click at [190, 258] on div "Description We’re hiring a Bilingual Cold Caller & Closer to call property owne…" at bounding box center [175, 352] width 162 height 40
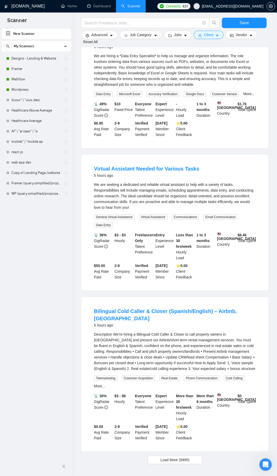
click at [194, 258] on div "Description We’re hiring a Bilingual Cold Caller & Closer to call property owne…" at bounding box center [175, 352] width 162 height 40
drag, startPoint x: 176, startPoint y: 359, endPoint x: 231, endPoint y: 360, distance: 54.7
click at [231, 258] on div "Description We’re hiring a Bilingual Cold Caller & Closer to call property owne…" at bounding box center [175, 352] width 162 height 40
drag, startPoint x: 106, startPoint y: 364, endPoint x: 123, endPoint y: 361, distance: 17.7
click at [123, 258] on div "Description We’re hiring a Bilingual Cold Caller & Closer to call property owne…" at bounding box center [175, 352] width 162 height 40
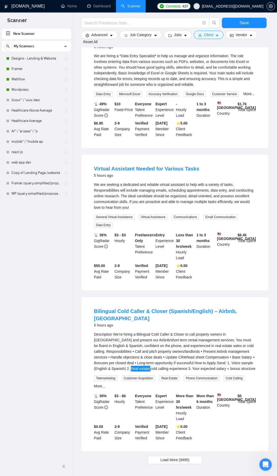
scroll to position [359, 0]
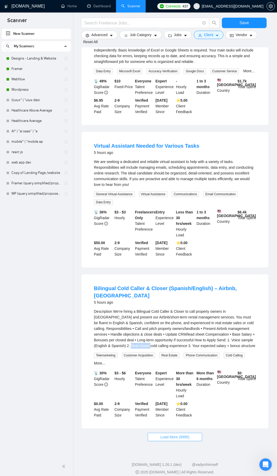
click at [174, 258] on button "Load More (9995)" at bounding box center [175, 437] width 54 height 8
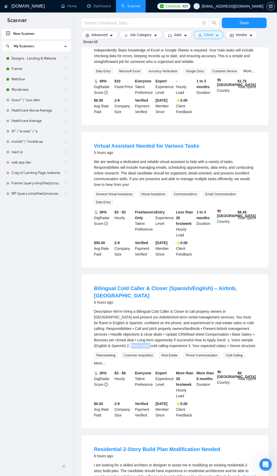
scroll to position [489, 0]
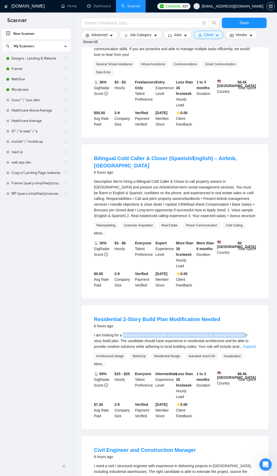
drag, startPoint x: 123, startPoint y: 331, endPoint x: 245, endPoint y: 331, distance: 122.3
click at [246, 258] on span "I am looking for a skilled architect or designer to assist me in modifying an e…" at bounding box center [171, 341] width 155 height 16
click at [240, 258] on span "I am looking for a skilled architect or designer to assist me in modifying an e…" at bounding box center [171, 341] width 155 height 16
drag, startPoint x: 228, startPoint y: 329, endPoint x: 245, endPoint y: 329, distance: 16.4
click at [245, 258] on span "I am looking for a skilled architect or designer to assist me in modifying an e…" at bounding box center [171, 341] width 155 height 16
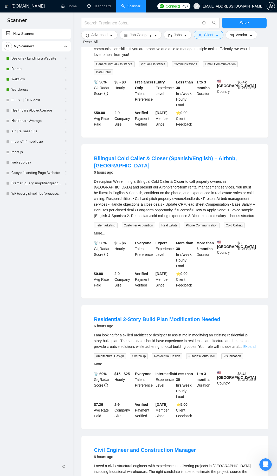
click at [249, 258] on link "Expand" at bounding box center [249, 347] width 12 height 4
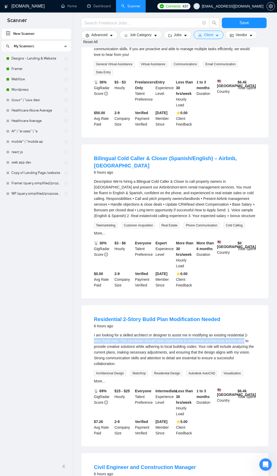
drag, startPoint x: 93, startPoint y: 336, endPoint x: 243, endPoint y: 338, distance: 149.6
click at [243, 258] on li "Residential 2-Story Build Plan Modification Needed 6 hours ago I am looking for…" at bounding box center [175, 376] width 175 height 129
click at [218, 258] on div "I am looking for a skilled architect or designer to assist me in modifying an e…" at bounding box center [175, 349] width 162 height 34
drag, startPoint x: 205, startPoint y: 335, endPoint x: 223, endPoint y: 335, distance: 18.2
click at [223, 258] on div "I am looking for a skilled architect or designer to assist me in modifying an e…" at bounding box center [175, 349] width 162 height 34
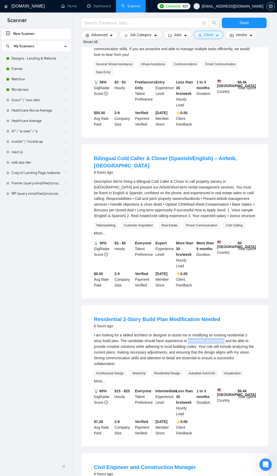
drag, startPoint x: 187, startPoint y: 335, endPoint x: 223, endPoint y: 333, distance: 35.9
click at [223, 258] on div "I am looking for a skilled architect or designer to assist me in modifying an e…" at bounding box center [175, 349] width 162 height 34
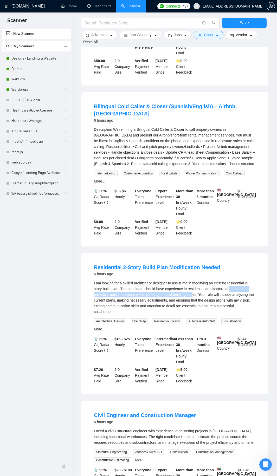
drag, startPoint x: 228, startPoint y: 284, endPoint x: 194, endPoint y: 291, distance: 35.5
click at [194, 258] on div "I am looking for a skilled architect or designer to assist me in modifying an e…" at bounding box center [175, 297] width 162 height 34
drag, startPoint x: 116, startPoint y: 291, endPoint x: 222, endPoint y: 291, distance: 106.1
click at [222, 258] on div "I am looking for a skilled architect or designer to assist me in modifying an e…" at bounding box center [175, 297] width 162 height 34
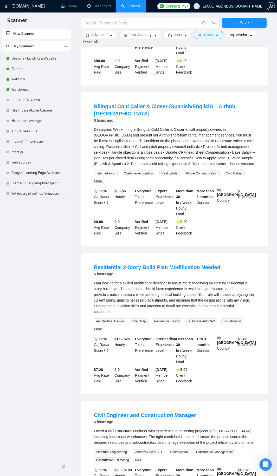
click at [186, 258] on div "I am looking for a skilled architect or designer to assist me in modifying an e…" at bounding box center [175, 297] width 162 height 34
drag, startPoint x: 151, startPoint y: 288, endPoint x: 231, endPoint y: 290, distance: 80.1
click at [231, 258] on div "I am looking for a skilled architect or designer to assist me in modifying an e…" at bounding box center [175, 297] width 162 height 34
click at [213, 258] on div "I am looking for a skilled architect or designer to assist me in modifying an e…" at bounding box center [175, 297] width 162 height 34
drag, startPoint x: 199, startPoint y: 288, endPoint x: 254, endPoint y: 290, distance: 54.9
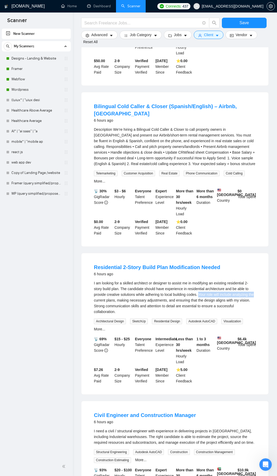
click at [254, 258] on div "I am looking for a skilled architect or designer to assist me in modifying an e…" at bounding box center [175, 297] width 162 height 34
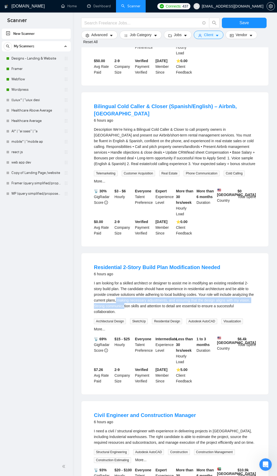
drag, startPoint x: 132, startPoint y: 294, endPoint x: 125, endPoint y: 298, distance: 8.4
click at [125, 258] on div "I am looking for a skilled architect or designer to assist me in modifying an e…" at bounding box center [175, 297] width 162 height 34
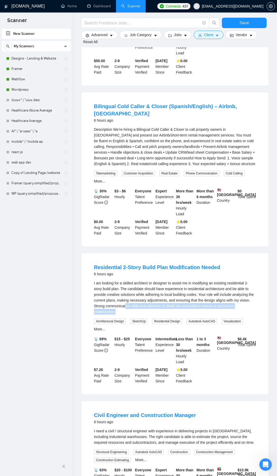
drag, startPoint x: 125, startPoint y: 300, endPoint x: 269, endPoint y: 300, distance: 143.6
click at [269, 258] on div "GigRadar.io Home Dashboard Scanner Connects: 437 flowz.product@gmail.com Save A…" at bounding box center [175, 205] width 204 height 1492
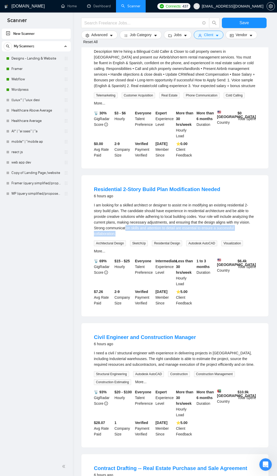
scroll to position [645, 0]
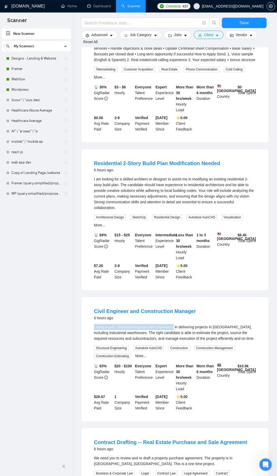
drag, startPoint x: 91, startPoint y: 316, endPoint x: 173, endPoint y: 314, distance: 82.2
click at [173, 258] on li "Civil Engineer and Construction Manager 6 hours ago I need a civil / structural…" at bounding box center [175, 360] width 175 height 112
click at [173, 258] on div "I need a civil / structural engineer with experience in delivering projects in …" at bounding box center [175, 332] width 162 height 17
drag, startPoint x: 92, startPoint y: 321, endPoint x: 112, endPoint y: 320, distance: 19.8
click at [112, 258] on li "Civil Engineer and Construction Manager 6 hours ago I need a civil / structural…" at bounding box center [175, 360] width 175 height 112
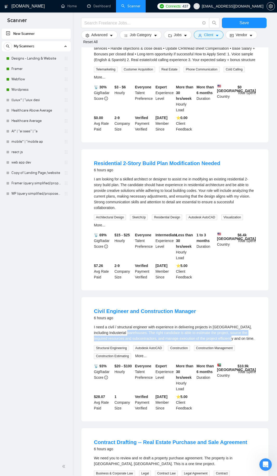
drag, startPoint x: 117, startPoint y: 321, endPoint x: 219, endPoint y: 325, distance: 102.4
click at [224, 258] on div "I need a civil / structural engineer with experience in delivering projects in …" at bounding box center [175, 332] width 162 height 17
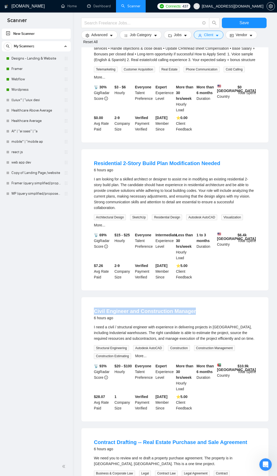
drag, startPoint x: 93, startPoint y: 298, endPoint x: 193, endPoint y: 299, distance: 99.7
click at [193, 258] on li "Civil Engineer and Construction Manager 6 hours ago I need a civil / structural…" at bounding box center [175, 360] width 175 height 112
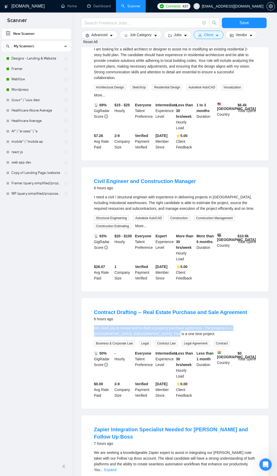
drag, startPoint x: 91, startPoint y: 315, endPoint x: 196, endPoint y: 324, distance: 106.0
click at [196, 258] on div "Contract Drafting -- Real Estate Purchase and Sale Agreement 6 hours ago We nee…" at bounding box center [174, 353] width 187 height 111
click at [196, 258] on div "We need you to review and re draft a property purchase agreement. The property …" at bounding box center [175, 330] width 162 height 11
drag, startPoint x: 166, startPoint y: 316, endPoint x: 243, endPoint y: 322, distance: 76.9
click at [243, 258] on div "We need you to review and re draft a property purchase agreement. The property …" at bounding box center [175, 330] width 162 height 11
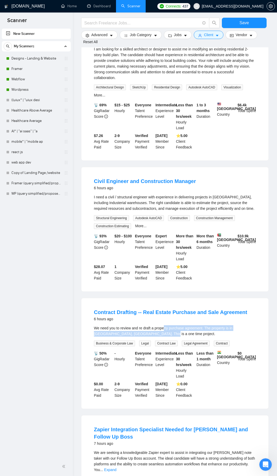
click at [243, 258] on div "We need you to review and re draft a property purchase agreement. The property …" at bounding box center [175, 330] width 162 height 11
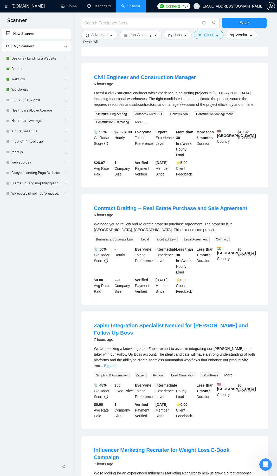
scroll to position [931, 0]
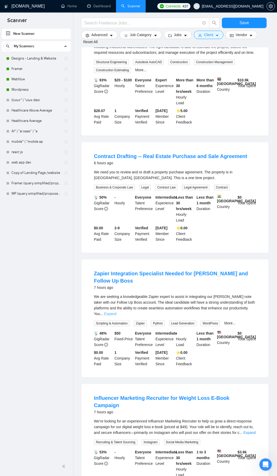
click at [116, 258] on link "Expand" at bounding box center [110, 314] width 12 height 4
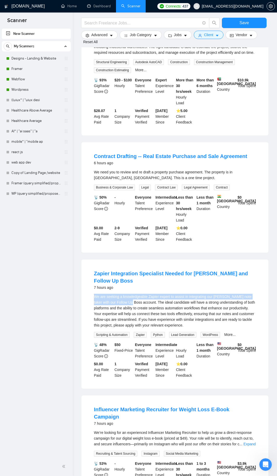
drag, startPoint x: 98, startPoint y: 283, endPoint x: 124, endPoint y: 295, distance: 29.0
click at [124, 258] on li "Zapier Integration Specialist Needed for Plaud AI and Follow Up Boss 7 hours ag…" at bounding box center [175, 324] width 175 height 117
click at [124, 258] on div "We are seeking a knowledgeable Zapier expert to assist in integrating our Plaud…" at bounding box center [175, 311] width 162 height 34
drag, startPoint x: 163, startPoint y: 283, endPoint x: 227, endPoint y: 282, distance: 64.0
click at [227, 258] on div "We are seeking a knowledgeable Zapier expert to assist in integrating our Plaud…" at bounding box center [175, 311] width 162 height 34
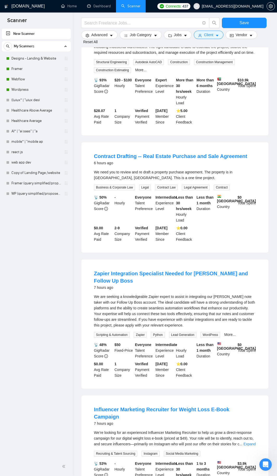
click at [179, 258] on div "We are seeking a knowledgeable Zapier expert to assist in integrating our Plaud…" at bounding box center [175, 311] width 162 height 34
drag, startPoint x: 244, startPoint y: 289, endPoint x: 251, endPoint y: 284, distance: 8.8
click at [251, 258] on div "We are seeking a knowledgeable Zapier expert to assist in integrating our Plaud…" at bounding box center [175, 311] width 162 height 34
drag, startPoint x: 255, startPoint y: 284, endPoint x: 212, endPoint y: 282, distance: 43.3
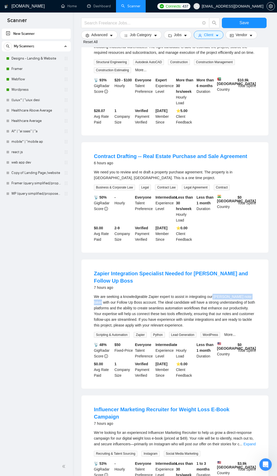
click at [212, 258] on div "We are seeking a knowledgeable Zapier expert to assist in integrating our Plaud…" at bounding box center [175, 311] width 162 height 34
click at [213, 258] on div "We are seeking a knowledgeable Zapier expert to assist in integrating our Plaud…" at bounding box center [175, 311] width 162 height 34
drag, startPoint x: 103, startPoint y: 289, endPoint x: 175, endPoint y: 288, distance: 71.8
click at [175, 258] on div "We are seeking a knowledgeable Zapier expert to assist in integrating our Plaud…" at bounding box center [175, 311] width 162 height 34
click at [178, 258] on div "We are seeking a knowledgeable Zapier expert to assist in integrating our Plaud…" at bounding box center [175, 311] width 162 height 34
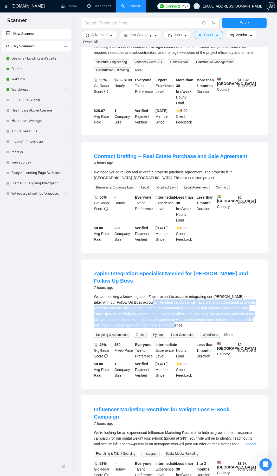
drag, startPoint x: 142, startPoint y: 291, endPoint x: 250, endPoint y: 313, distance: 110.5
click at [250, 258] on div "We are seeking a knowledgeable Zapier expert to assist in integrating our Plaud…" at bounding box center [175, 311] width 162 height 34
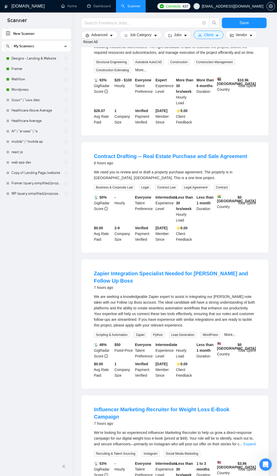
scroll to position [1007, 0]
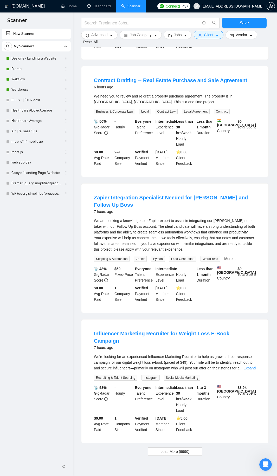
click at [247, 258] on span "We’re looking for an experienced Influencer Marketing Recruiter to help us grow…" at bounding box center [174, 363] width 160 height 16
click at [246, 258] on link "Expand" at bounding box center [250, 368] width 12 height 4
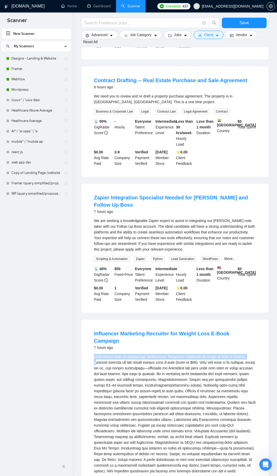
drag, startPoint x: 85, startPoint y: 337, endPoint x: 239, endPoint y: 339, distance: 154.8
click at [239, 258] on div "Influencer Marketing Recruiter for Weight Loss E-Book Campaign 7 hours ago Recr…" at bounding box center [174, 433] width 187 height 227
click at [239, 258] on div "We’re looking for an experienced Influencer Marketing Recruiter to help us grow…" at bounding box center [175, 414] width 162 height 120
click at [156, 258] on div "We’re looking for an experienced Influencer Marketing Recruiter to help us grow…" at bounding box center [175, 414] width 162 height 120
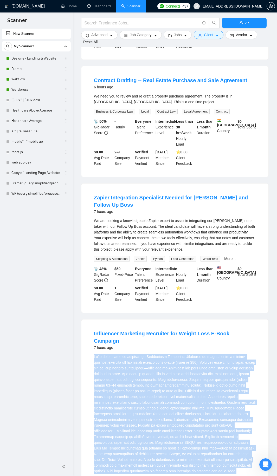
drag, startPoint x: 139, startPoint y: 451, endPoint x: 89, endPoint y: 337, distance: 124.2
click at [89, 258] on li "Influencer Marketing Recruiter for Weight Loss E-Book Campaign 7 hours ago Recr…" at bounding box center [175, 433] width 175 height 214
click at [168, 258] on div "We’re looking for an experienced Influencer Marketing Recruiter to help us grow…" at bounding box center [175, 414] width 162 height 120
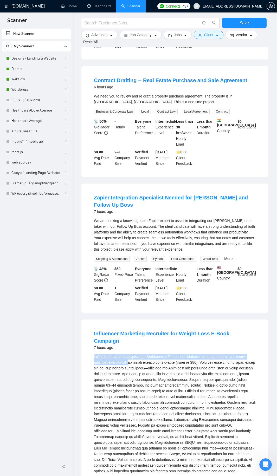
drag, startPoint x: 88, startPoint y: 338, endPoint x: 118, endPoint y: 341, distance: 30.4
click at [118, 258] on div "Influencer Marketing Recruiter for Weight Loss E-Book Campaign 7 hours ago Recr…" at bounding box center [174, 433] width 187 height 227
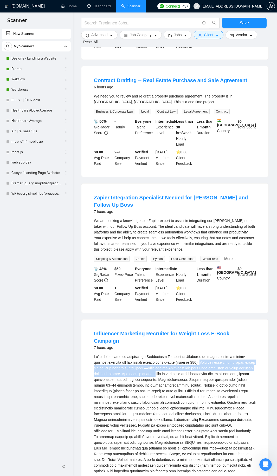
drag, startPoint x: 191, startPoint y: 344, endPoint x: 138, endPoint y: 357, distance: 54.6
click at [138, 258] on div "We’re looking for an experienced Influencer Marketing Recruiter to help us grow…" at bounding box center [175, 414] width 162 height 120
click at [222, 258] on div "We’re looking for an experienced Influencer Marketing Recruiter to help us grow…" at bounding box center [175, 414] width 162 height 120
click at [255, 258] on div "We’re looking for an experienced Influencer Marketing Recruiter to help us grow…" at bounding box center [175, 414] width 162 height 120
drag, startPoint x: 118, startPoint y: 363, endPoint x: 134, endPoint y: 362, distance: 15.7
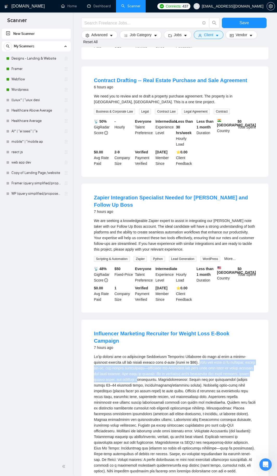
click at [119, 258] on div "We’re looking for an experienced Influencer Marketing Recruiter to help us grow…" at bounding box center [175, 414] width 162 height 120
click at [137, 258] on div "We’re looking for an experienced Influencer Marketing Recruiter to help us grow…" at bounding box center [175, 414] width 162 height 120
click at [126, 258] on div "We’re looking for an experienced Influencer Marketing Recruiter to help us grow…" at bounding box center [175, 414] width 162 height 120
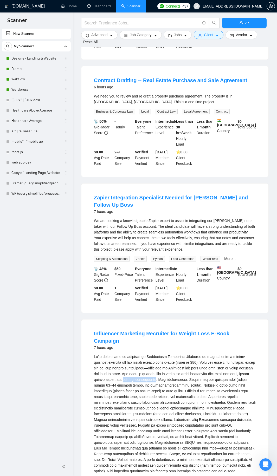
drag, startPoint x: 102, startPoint y: 361, endPoint x: 135, endPoint y: 360, distance: 33.6
click at [135, 258] on div "We’re looking for an experienced Influencer Marketing Recruiter to help us grow…" at bounding box center [175, 414] width 162 height 120
drag, startPoint x: 164, startPoint y: 360, endPoint x: 205, endPoint y: 360, distance: 40.6
click at [206, 258] on div "We’re looking for an experienced Influencer Marketing Recruiter to help us grow…" at bounding box center [175, 414] width 162 height 120
click at [195, 258] on div "We’re looking for an experienced Influencer Marketing Recruiter to help us grow…" at bounding box center [175, 414] width 162 height 120
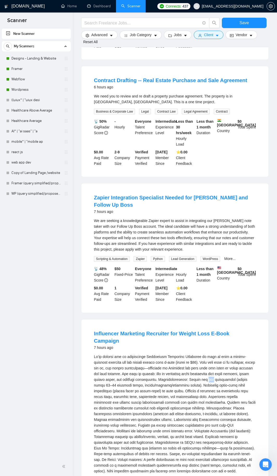
drag, startPoint x: 182, startPoint y: 360, endPoint x: 188, endPoint y: 360, distance: 5.7
click at [188, 258] on div "We’re looking for an experienced Influencer Marketing Recruiter to help us grow…" at bounding box center [175, 414] width 162 height 120
drag, startPoint x: 143, startPoint y: 366, endPoint x: 155, endPoint y: 366, distance: 12.0
click at [155, 258] on div "We’re looking for an experienced Influencer Marketing Recruiter to help us grow…" at bounding box center [175, 414] width 162 height 120
drag, startPoint x: 138, startPoint y: 360, endPoint x: 220, endPoint y: 358, distance: 82.8
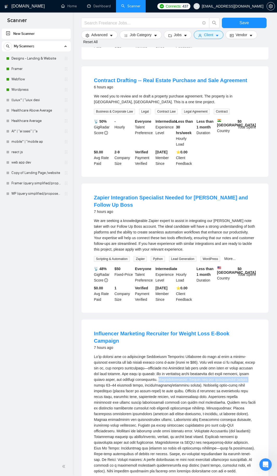
click at [220, 258] on div "We’re looking for an experienced Influencer Marketing Recruiter to help us grow…" at bounding box center [175, 414] width 162 height 120
click at [184, 258] on div "We’re looking for an experienced Influencer Marketing Recruiter to help us grow…" at bounding box center [175, 414] width 162 height 120
click at [183, 258] on div "We’re looking for an experienced Influencer Marketing Recruiter to help us grow…" at bounding box center [175, 414] width 162 height 120
drag, startPoint x: 182, startPoint y: 361, endPoint x: 187, endPoint y: 361, distance: 5.0
click at [187, 258] on div "We’re looking for an experienced Influencer Marketing Recruiter to help us grow…" at bounding box center [175, 414] width 162 height 120
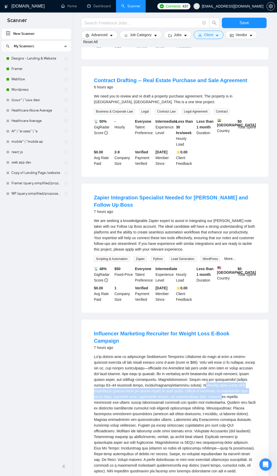
drag, startPoint x: 200, startPoint y: 365, endPoint x: 184, endPoint y: 377, distance: 19.8
click at [184, 258] on div "We’re looking for an experienced Influencer Marketing Recruiter to help us grow…" at bounding box center [175, 414] width 162 height 120
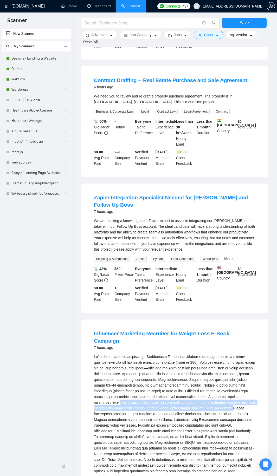
drag, startPoint x: 232, startPoint y: 377, endPoint x: 193, endPoint y: 387, distance: 40.3
click at [193, 258] on div "We’re looking for an experienced Influencer Marketing Recruiter to help us grow…" at bounding box center [175, 414] width 162 height 120
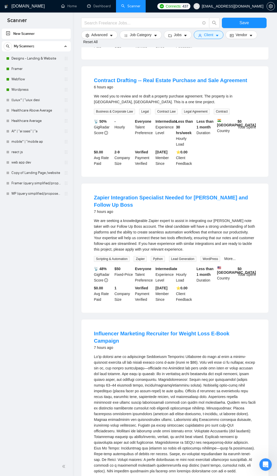
click at [203, 258] on div "We’re looking for an experienced Influencer Marketing Recruiter to help us grow…" at bounding box center [175, 414] width 162 height 120
drag, startPoint x: 192, startPoint y: 388, endPoint x: 132, endPoint y: 393, distance: 60.3
click at [132, 258] on div "We’re looking for an experienced Influencer Marketing Recruiter to help us grow…" at bounding box center [175, 414] width 162 height 120
drag, startPoint x: 207, startPoint y: 393, endPoint x: 247, endPoint y: 393, distance: 39.3
click at [247, 258] on div "We’re looking for an experienced Influencer Marketing Recruiter to help us grow…" at bounding box center [175, 414] width 162 height 120
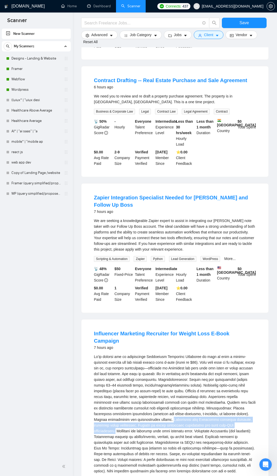
drag, startPoint x: 134, startPoint y: 401, endPoint x: 209, endPoint y: 406, distance: 75.9
click at [209, 258] on div "We’re looking for an experienced Influencer Marketing Recruiter to help us grow…" at bounding box center [175, 414] width 162 height 120
click at [220, 258] on div "We’re looking for an experienced Influencer Marketing Recruiter to help us grow…" at bounding box center [175, 414] width 162 height 120
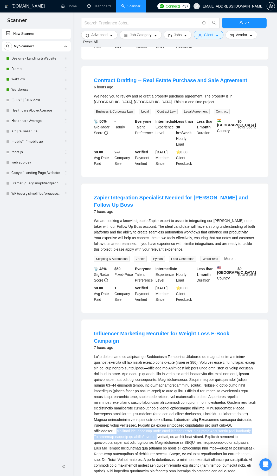
drag, startPoint x: 211, startPoint y: 406, endPoint x: 244, endPoint y: 413, distance: 33.2
click at [244, 258] on div "We’re looking for an experienced Influencer Marketing Recruiter to help us grow…" at bounding box center [175, 414] width 162 height 120
click at [225, 258] on div "We’re looking for an experienced Influencer Marketing Recruiter to help us grow…" at bounding box center [175, 414] width 162 height 120
drag, startPoint x: 113, startPoint y: 418, endPoint x: 131, endPoint y: 417, distance: 18.0
click at [131, 258] on div "We’re looking for an experienced Influencer Marketing Recruiter to help us grow…" at bounding box center [175, 414] width 162 height 120
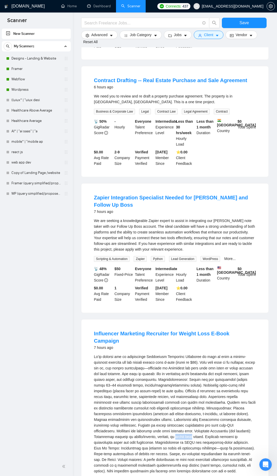
scroll to position [1033, 0]
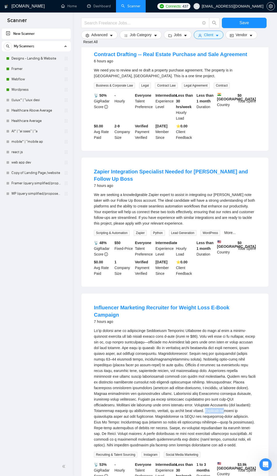
drag, startPoint x: 145, startPoint y: 393, endPoint x: 151, endPoint y: 394, distance: 6.1
click at [159, 258] on div "We’re looking for an experienced Influencer Marketing Recruiter to help us grow…" at bounding box center [175, 388] width 162 height 120
click at [126, 258] on div "We’re looking for an experienced Influencer Marketing Recruiter to help us grow…" at bounding box center [175, 388] width 162 height 120
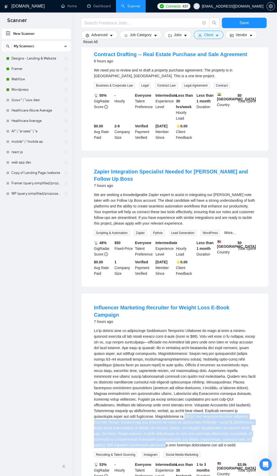
drag, startPoint x: 124, startPoint y: 398, endPoint x: 231, endPoint y: 423, distance: 109.5
click at [231, 258] on div "We’re looking for an experienced Influencer Marketing Recruiter to help us grow…" at bounding box center [175, 388] width 162 height 120
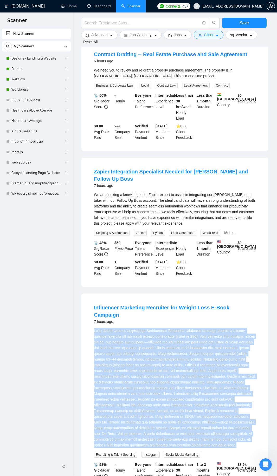
drag, startPoint x: 143, startPoint y: 425, endPoint x: 91, endPoint y: 311, distance: 125.1
click at [91, 258] on li "Influencer Marketing Recruiter for Weight Loss E-Book Campaign 7 hours ago Recr…" at bounding box center [175, 407] width 175 height 214
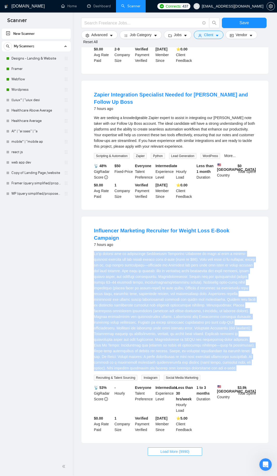
click at [157, 258] on button "Load More (9990)" at bounding box center [175, 452] width 54 height 8
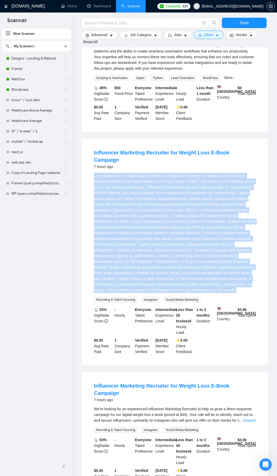
scroll to position [1292, 0]
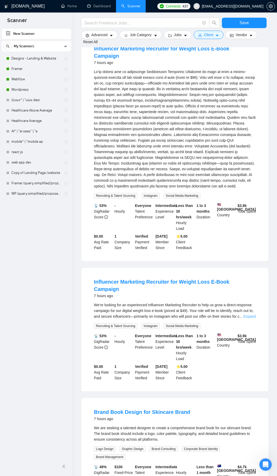
click at [244, 258] on link "Expand" at bounding box center [250, 317] width 12 height 4
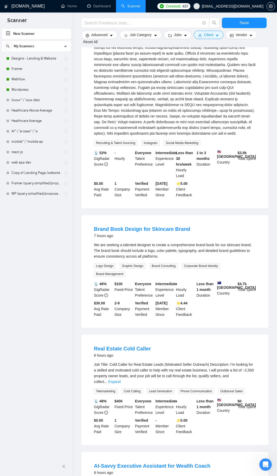
scroll to position [1604, 0]
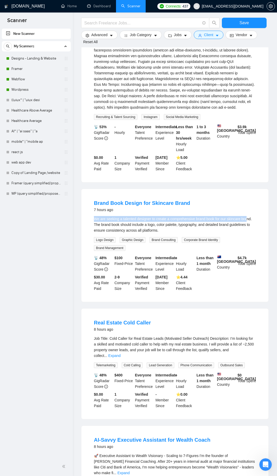
drag, startPoint x: 89, startPoint y: 193, endPoint x: 247, endPoint y: 194, distance: 157.7
click at [247, 195] on li "Brand Book Design for Skincare Brand 7 hours ago We are seeking a talented desi…" at bounding box center [175, 245] width 175 height 100
click at [240, 216] on div "We are seeking a talented designer to create a comprehensive brand book for our…" at bounding box center [175, 224] width 162 height 17
drag, startPoint x: 227, startPoint y: 192, endPoint x: 239, endPoint y: 191, distance: 12.5
click at [239, 216] on div "We are seeking a talented designer to create a comprehensive brand book for our…" at bounding box center [175, 224] width 162 height 17
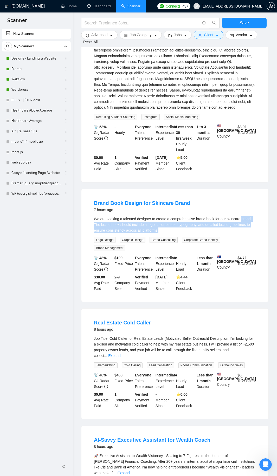
drag, startPoint x: 241, startPoint y: 192, endPoint x: 251, endPoint y: 201, distance: 13.5
click at [251, 216] on div "We are seeking a talented designer to create a comprehensive brand book for our…" at bounding box center [175, 224] width 162 height 17
drag, startPoint x: 162, startPoint y: 202, endPoint x: 97, endPoint y: 192, distance: 65.0
click at [95, 195] on li "Brand Book Design for Skincare Brand 7 hours ago We are seeking a talented desi…" at bounding box center [175, 245] width 175 height 100
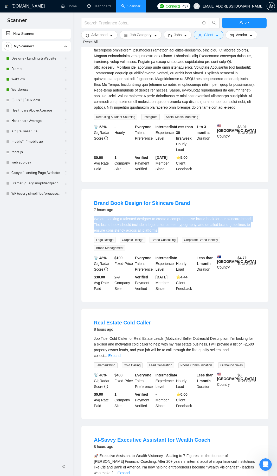
scroll to position [1630, 0]
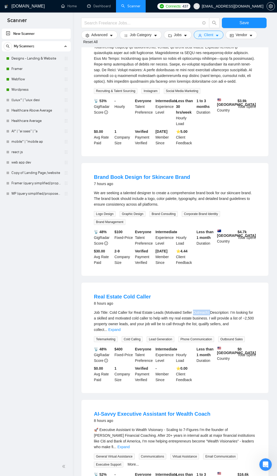
drag, startPoint x: 207, startPoint y: 284, endPoint x: 190, endPoint y: 284, distance: 16.4
click at [190, 258] on span "Job Title: Cold Caller for Real Estate Leads (Motivated Seller Outreach) Descri…" at bounding box center [174, 321] width 160 height 21
click at [120, 258] on link "Expand" at bounding box center [114, 330] width 12 height 4
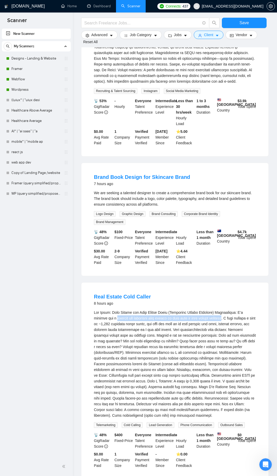
drag, startPoint x: 92, startPoint y: 291, endPoint x: 204, endPoint y: 289, distance: 112.4
click at [204, 258] on li "Real Estate Cold Caller 8 hours ago Telemarketing Cold Calling Lead Generation …" at bounding box center [175, 381] width 175 height 184
drag, startPoint x: 92, startPoint y: 296, endPoint x: 148, endPoint y: 294, distance: 56.5
click at [148, 258] on li "Real Estate Cold Caller 8 hours ago Telemarketing Cold Calling Lead Generation …" at bounding box center [175, 381] width 175 height 184
click at [137, 258] on div "Job Title: Cold Caller for Real Estate Leads (Motivated Seller Outreach)\a\aDes…" at bounding box center [175, 364] width 162 height 109
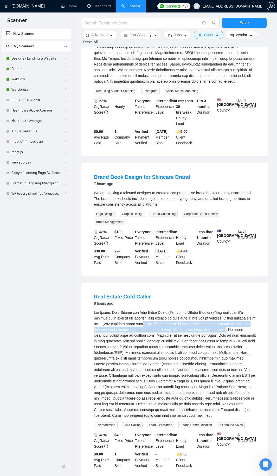
drag, startPoint x: 132, startPoint y: 297, endPoint x: 199, endPoint y: 303, distance: 67.1
click at [199, 258] on div "Job Title: Cold Caller for Real Estate Leads (Motivated Seller Outreach)\a\aDes…" at bounding box center [175, 364] width 162 height 109
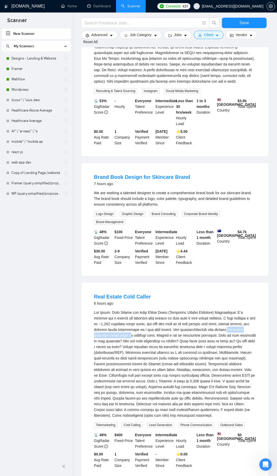
drag, startPoint x: 199, startPoint y: 302, endPoint x: 251, endPoint y: 302, distance: 51.5
click at [251, 258] on div "Job Title: Cold Caller for Real Estate Leads (Motivated Seller Outreach)\a\aDes…" at bounding box center [175, 364] width 162 height 109
click at [237, 258] on div "Job Title: Cold Caller for Real Estate Leads (Motivated Seller Outreach)\a\aDes…" at bounding box center [175, 364] width 162 height 109
drag, startPoint x: 241, startPoint y: 302, endPoint x: 220, endPoint y: 309, distance: 22.5
click at [220, 258] on div "Job Title: Cold Caller for Real Estate Leads (Motivated Seller Outreach)\a\aDes…" at bounding box center [175, 364] width 162 height 109
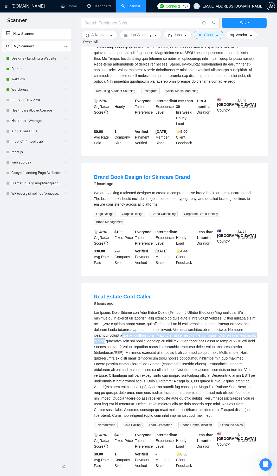
click at [213, 258] on div "Job Title: Cold Caller for Real Estate Leads (Motivated Seller Outreach)\a\aDes…" at bounding box center [175, 364] width 162 height 109
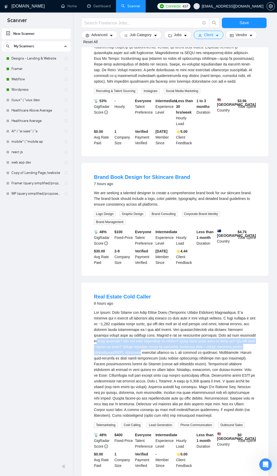
drag, startPoint x: 213, startPoint y: 308, endPoint x: 242, endPoint y: 319, distance: 30.5
click at [242, 258] on div "Job Title: Cold Caller for Real Estate Leads (Motivated Seller Outreach)\a\aDes…" at bounding box center [175, 364] width 162 height 109
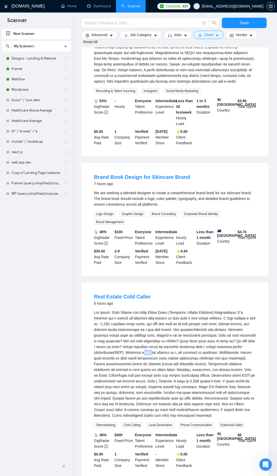
drag, startPoint x: 96, startPoint y: 325, endPoint x: 104, endPoint y: 325, distance: 8.3
click at [104, 258] on div "Job Title: Cold Caller for Real Estate Leads (Motivated Seller Outreach)\a\aDes…" at bounding box center [175, 364] width 162 height 109
drag, startPoint x: 107, startPoint y: 326, endPoint x: 172, endPoint y: 327, distance: 64.8
click at [172, 258] on div "Job Title: Cold Caller for Real Estate Leads (Motivated Seller Outreach)\a\aDes…" at bounding box center [175, 364] width 162 height 109
click at [178, 258] on div "Job Title: Cold Caller for Real Estate Leads (Motivated Seller Outreach)\a\aDes…" at bounding box center [175, 364] width 162 height 109
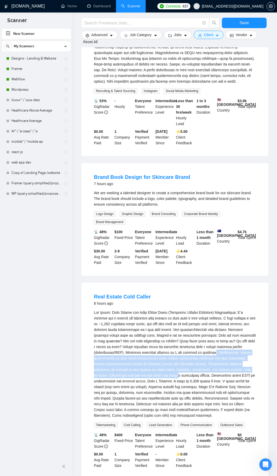
drag, startPoint x: 162, startPoint y: 327, endPoint x: 247, endPoint y: 344, distance: 87.3
click at [247, 258] on div "Job Title: Cold Caller for Real Estate Leads (Motivated Seller Outreach)\a\aDes…" at bounding box center [175, 364] width 162 height 109
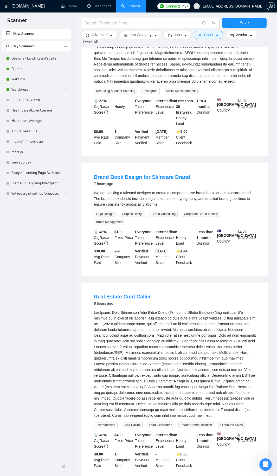
click at [228, 258] on div "Job Title: Cold Caller for Real Estate Leads (Motivated Seller Outreach)\a\aDes…" at bounding box center [175, 364] width 162 height 109
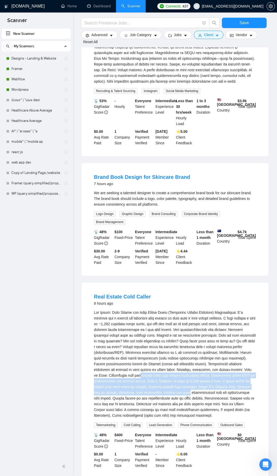
drag, startPoint x: 212, startPoint y: 344, endPoint x: 253, endPoint y: 359, distance: 44.0
click at [253, 258] on div "Job Title: Cold Caller for Real Estate Leads (Motivated Seller Outreach)\a\aDes…" at bounding box center [175, 364] width 162 height 109
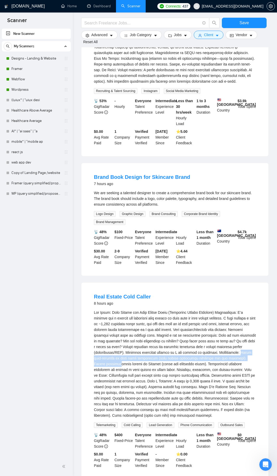
drag, startPoint x: 189, startPoint y: 323, endPoint x: 223, endPoint y: 331, distance: 34.3
click at [223, 258] on div "Job Title: Cold Caller for Real Estate Leads (Motivated Seller Outreach)\a\aDes…" at bounding box center [175, 364] width 162 height 109
click at [222, 258] on div "Job Title: Cold Caller for Real Estate Leads (Motivated Seller Outreach)\a\aDes…" at bounding box center [175, 364] width 162 height 109
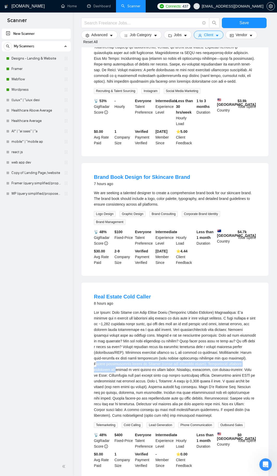
drag, startPoint x: 196, startPoint y: 331, endPoint x: 197, endPoint y: 335, distance: 4.6
click at [197, 258] on div "Job Title: Cold Caller for Real Estate Leads (Motivated Seller Outreach)\a\aDes…" at bounding box center [175, 364] width 162 height 109
click at [142, 258] on div "Job Title: Cold Caller for Real Estate Leads (Motivated Seller Outreach)\a\aDes…" at bounding box center [175, 364] width 162 height 109
drag, startPoint x: 94, startPoint y: 335, endPoint x: 150, endPoint y: 337, distance: 55.2
click at [150, 258] on div "Job Title: Cold Caller for Real Estate Leads (Motivated Seller Outreach)\a\aDes…" at bounding box center [175, 364] width 162 height 109
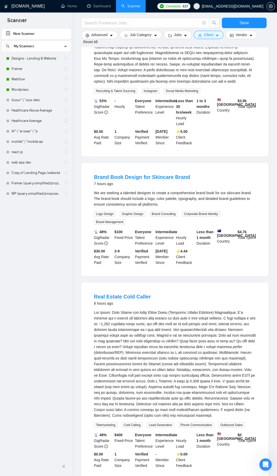
click at [164, 258] on div "Job Title: Cold Caller for Real Estate Leads (Motivated Seller Outreach)\a\aDes…" at bounding box center [175, 364] width 162 height 109
drag, startPoint x: 132, startPoint y: 335, endPoint x: 244, endPoint y: 339, distance: 112.2
click at [244, 258] on div "Job Title: Cold Caller for Real Estate Leads (Motivated Seller Outreach)\a\aDes…" at bounding box center [175, 364] width 162 height 109
click at [211, 258] on div "Job Title: Cold Caller for Real Estate Leads (Motivated Seller Outreach)\a\aDes…" at bounding box center [175, 364] width 162 height 109
drag, startPoint x: 190, startPoint y: 337, endPoint x: 233, endPoint y: 343, distance: 43.1
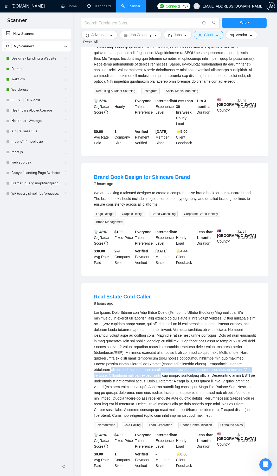
click at [233, 258] on div "Job Title: Cold Caller for Real Estate Leads (Motivated Seller Outreach)\a\aDes…" at bounding box center [175, 364] width 162 height 109
click at [230, 258] on div "Job Title: Cold Caller for Real Estate Leads (Motivated Seller Outreach)\a\aDes…" at bounding box center [175, 364] width 162 height 109
drag, startPoint x: 246, startPoint y: 335, endPoint x: 226, endPoint y: 344, distance: 22.7
click at [226, 258] on div "Job Title: Cold Caller for Real Estate Leads (Motivated Seller Outreach)\a\aDes…" at bounding box center [175, 364] width 162 height 109
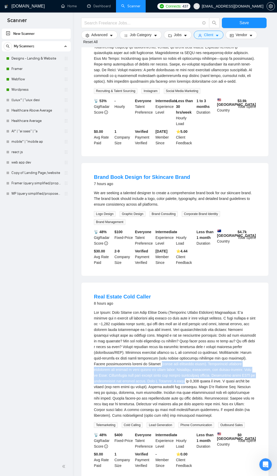
drag, startPoint x: 107, startPoint y: 341, endPoint x: 257, endPoint y: 348, distance: 149.8
click at [257, 258] on div "Real Estate Cold Caller 8 hours ago Telemarketing Cold Calling Lead Generation …" at bounding box center [174, 381] width 187 height 196
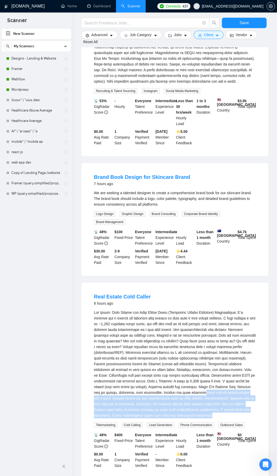
drag, startPoint x: 254, startPoint y: 384, endPoint x: 108, endPoint y: 365, distance: 147.4
click at [108, 258] on div "Job Title: Cold Caller for Real Estate Leads (Motivated Seller Outreach)\a\aDes…" at bounding box center [175, 364] width 162 height 109
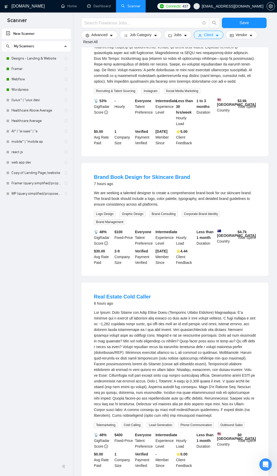
click at [133, 258] on div "Job Title: Cold Caller for Real Estate Leads (Motivated Seller Outreach)\a\aDes…" at bounding box center [175, 364] width 162 height 109
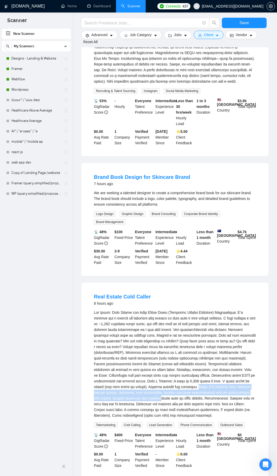
drag, startPoint x: 164, startPoint y: 362, endPoint x: 220, endPoint y: 364, distance: 56.5
click at [220, 258] on div "Job Title: Cold Caller for Real Estate Leads (Motivated Seller Outreach)\a\aDes…" at bounding box center [175, 364] width 162 height 109
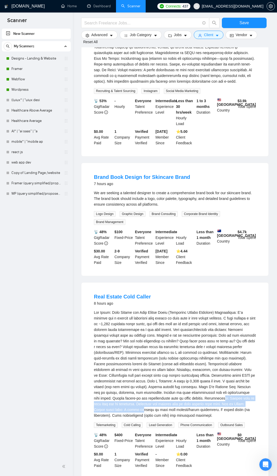
drag, startPoint x: 156, startPoint y: 373, endPoint x: 191, endPoint y: 378, distance: 35.9
click at [191, 258] on div "Job Title: Cold Caller for Real Estate Leads (Motivated Seller Outreach)\a\aDes…" at bounding box center [175, 364] width 162 height 109
click at [190, 258] on div "Job Title: Cold Caller for Real Estate Leads (Motivated Seller Outreach)\a\aDes…" at bounding box center [175, 364] width 162 height 109
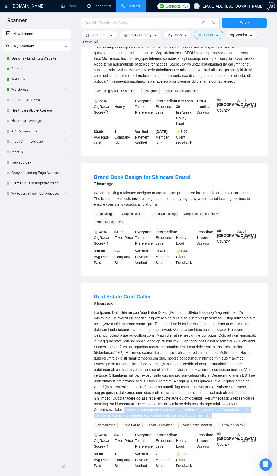
drag, startPoint x: 176, startPoint y: 377, endPoint x: 261, endPoint y: 381, distance: 84.9
click at [261, 258] on li "Real Estate Cold Caller 8 hours ago Telemarketing Cold Calling Lead Generation …" at bounding box center [175, 381] width 175 height 184
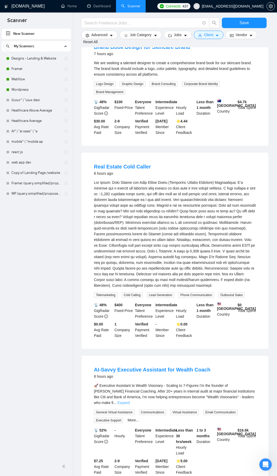
click at [130, 258] on link "Expand" at bounding box center [123, 403] width 12 height 4
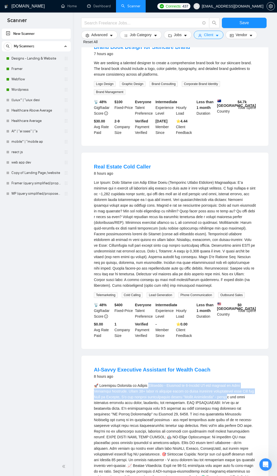
drag, startPoint x: 155, startPoint y: 353, endPoint x: 219, endPoint y: 359, distance: 64.3
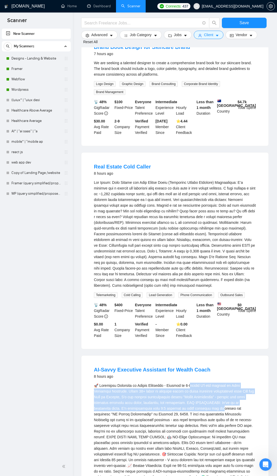
drag, startPoint x: 189, startPoint y: 379, endPoint x: 188, endPoint y: 354, distance: 25.0
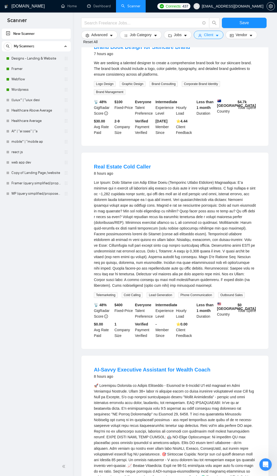
drag, startPoint x: 188, startPoint y: 355, endPoint x: 190, endPoint y: 360, distance: 5.9
